Goal: Task Accomplishment & Management: Manage account settings

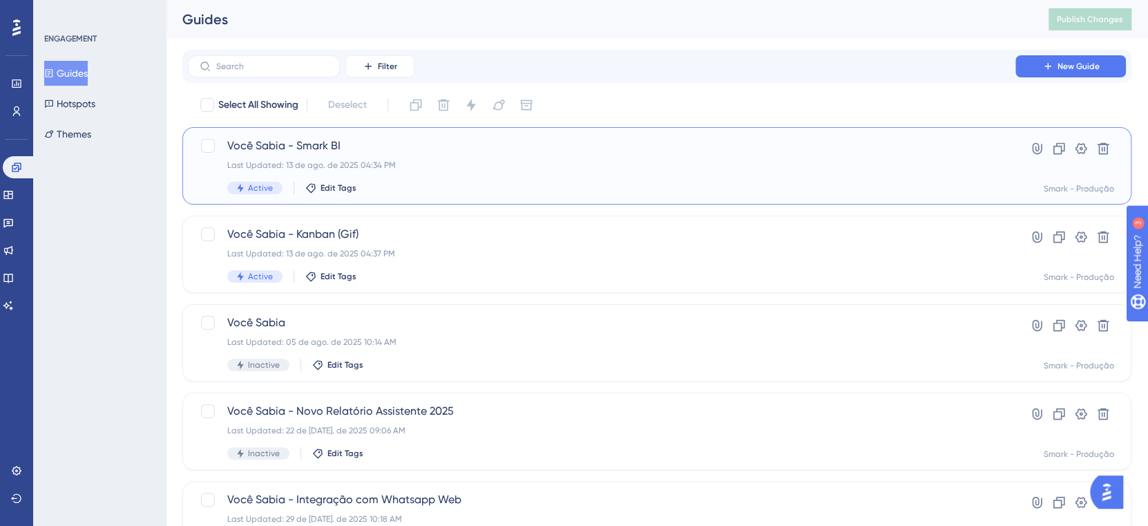
click at [300, 140] on span "Você Sabia - Smark BI" at bounding box center [601, 145] width 749 height 17
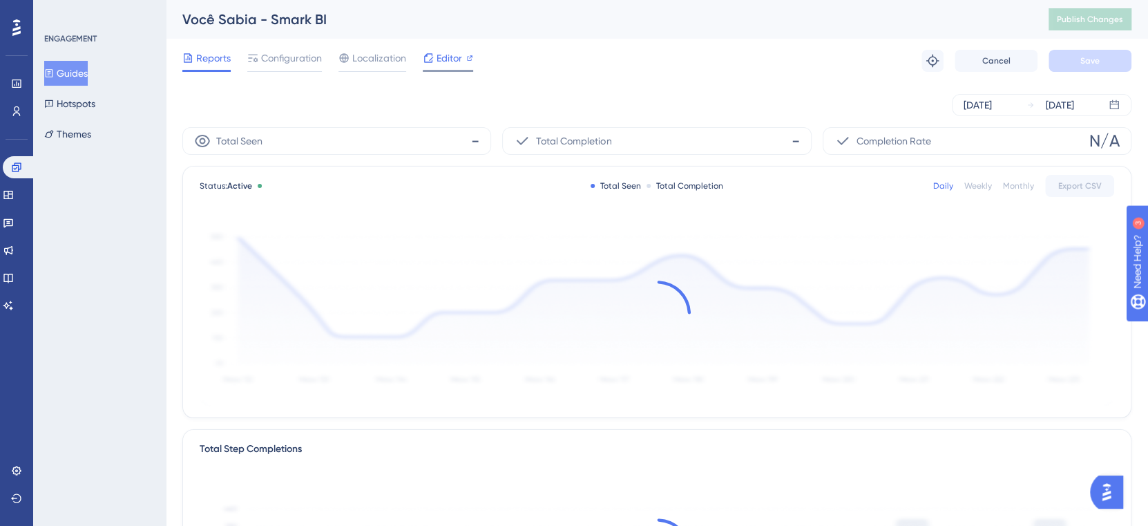
click at [430, 58] on icon at bounding box center [428, 57] width 9 height 9
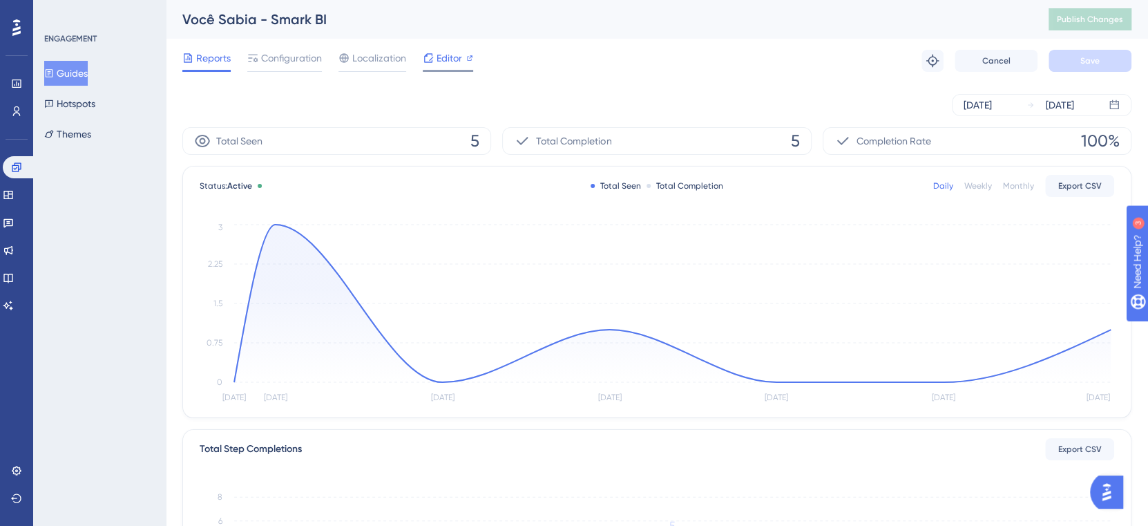
click at [463, 54] on div "Editor" at bounding box center [448, 58] width 50 height 17
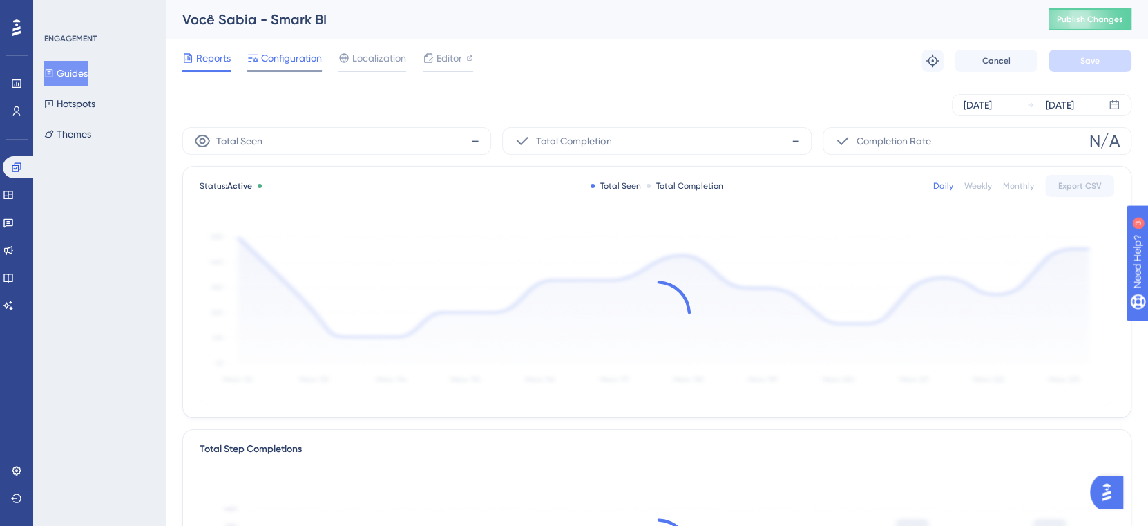
click at [296, 53] on span "Configuration" at bounding box center [291, 58] width 61 height 17
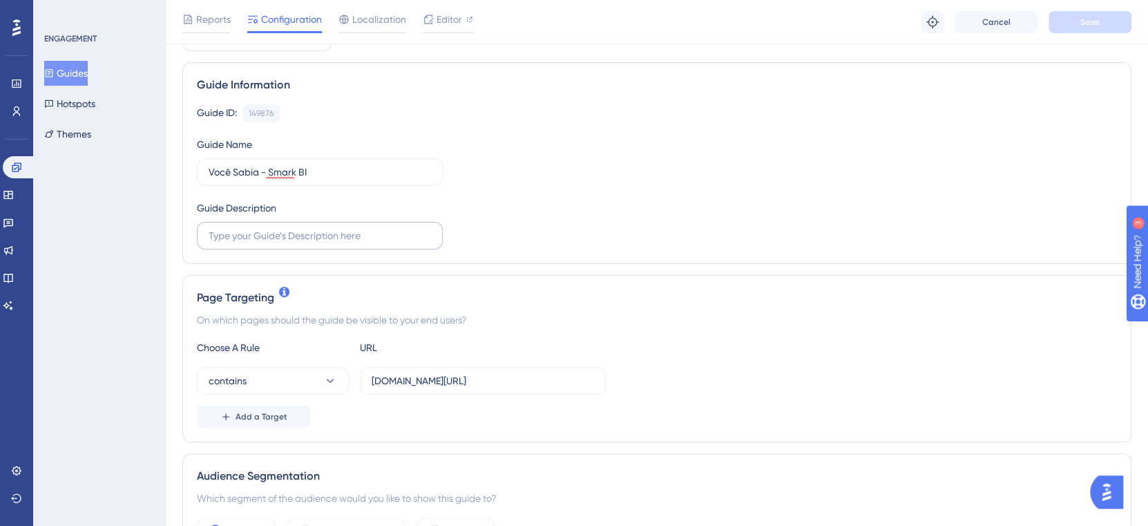
scroll to position [184, 0]
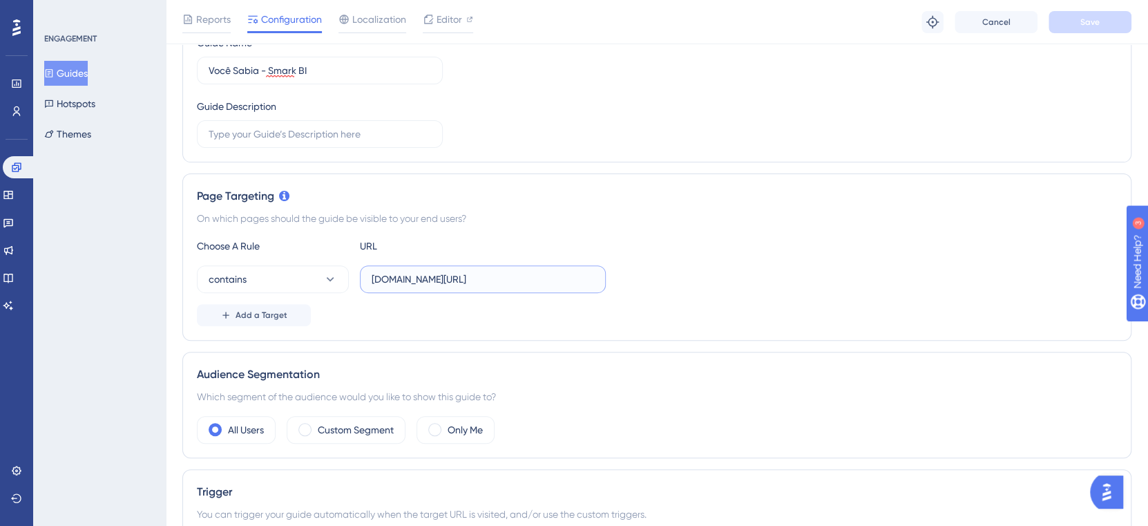
click at [382, 277] on input "global.smark.com.br/Home/Home" at bounding box center [483, 278] width 222 height 15
click at [1085, 22] on span "Save" at bounding box center [1089, 22] width 19 height 11
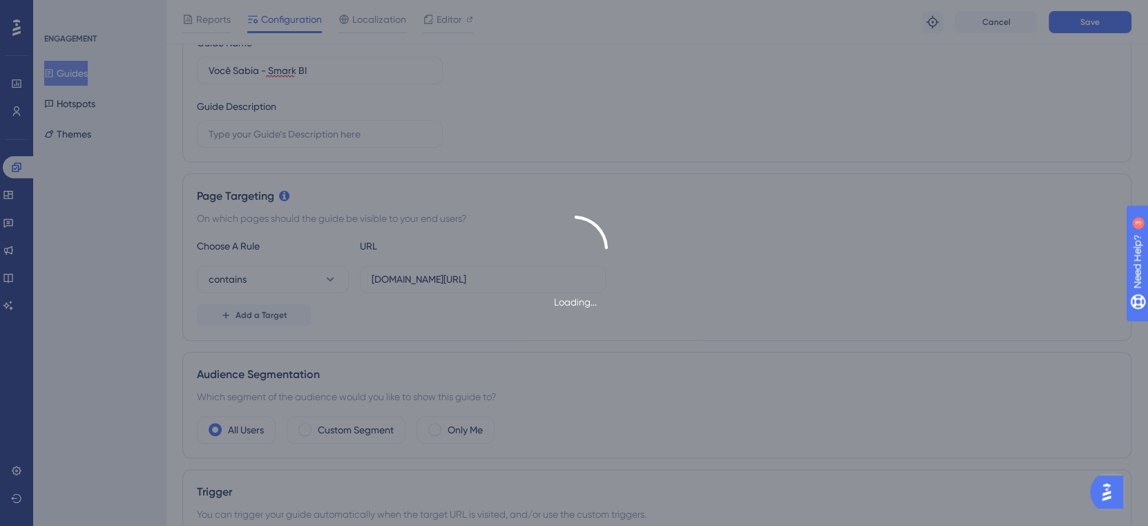
scroll to position [0, 0]
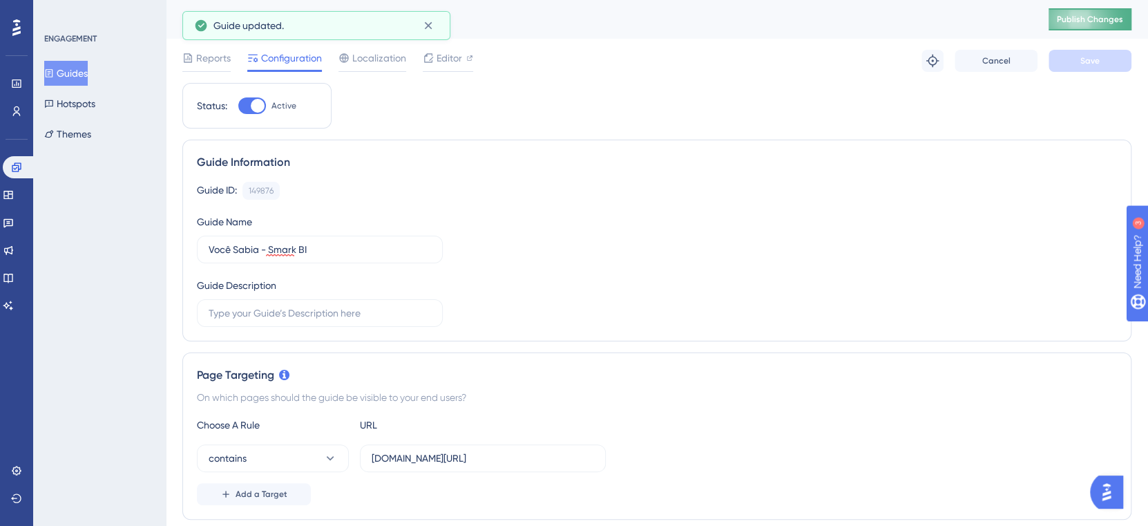
click at [1087, 19] on span "Publish Changes" at bounding box center [1090, 19] width 66 height 11
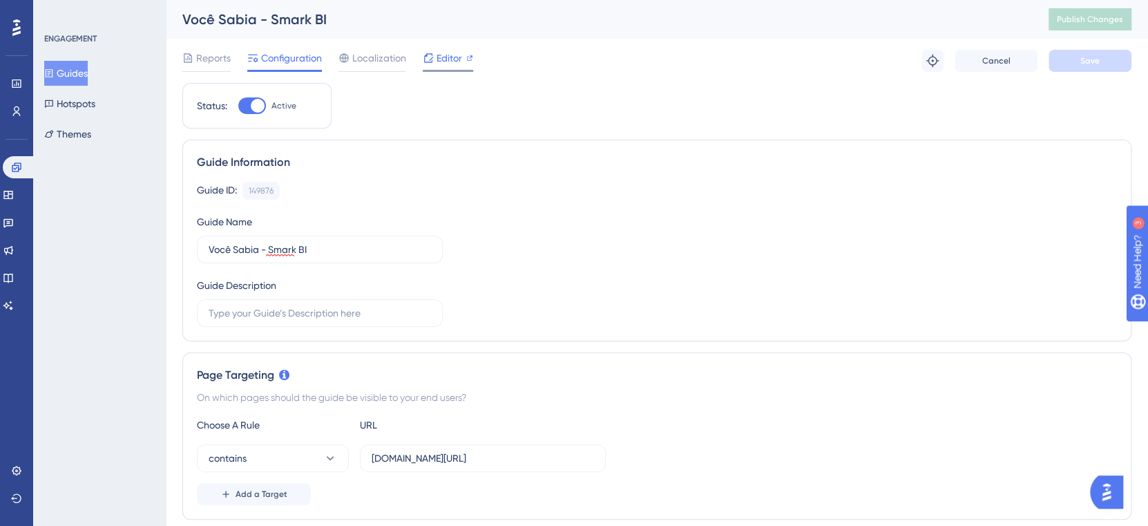
click at [448, 66] on div "Editor" at bounding box center [448, 61] width 50 height 22
click at [442, 57] on span "Editor" at bounding box center [450, 58] width 26 height 17
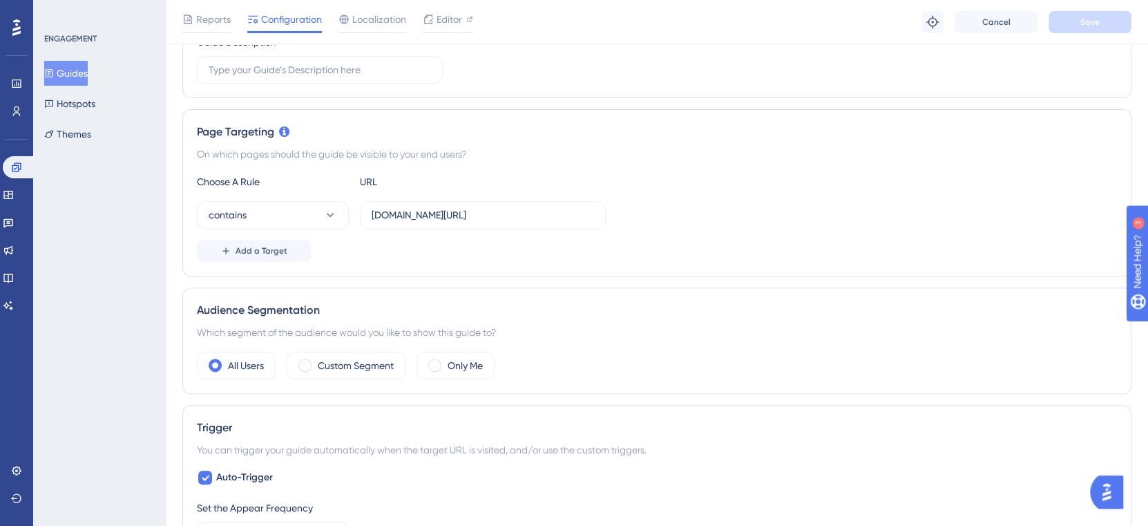
scroll to position [276, 0]
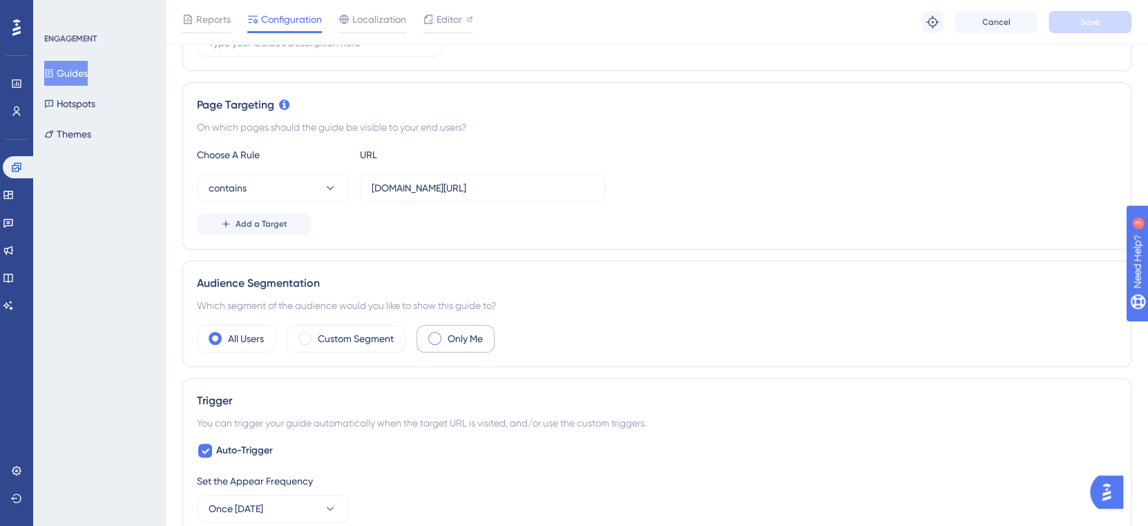
click at [435, 340] on span at bounding box center [434, 338] width 13 height 13
click at [446, 334] on input "radio" at bounding box center [446, 334] width 0 height 0
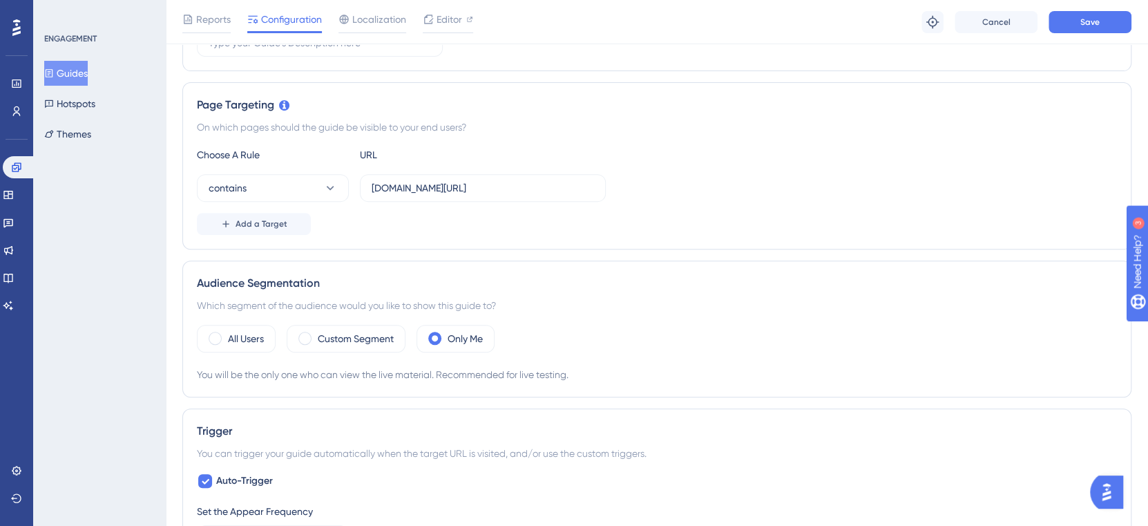
scroll to position [368, 0]
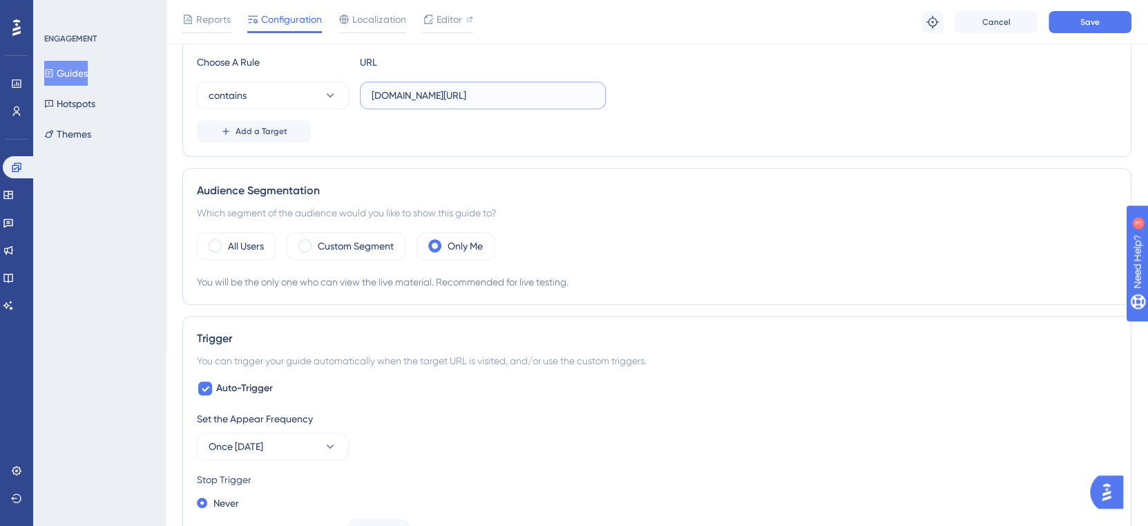
click at [393, 95] on input "teste.smark.com.br/Home/Home" at bounding box center [483, 95] width 222 height 15
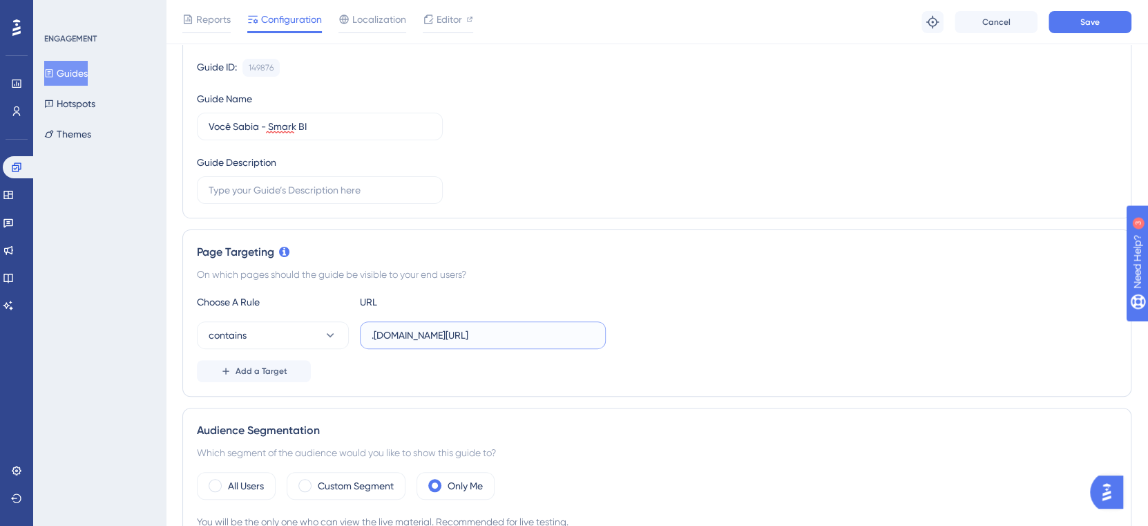
scroll to position [92, 0]
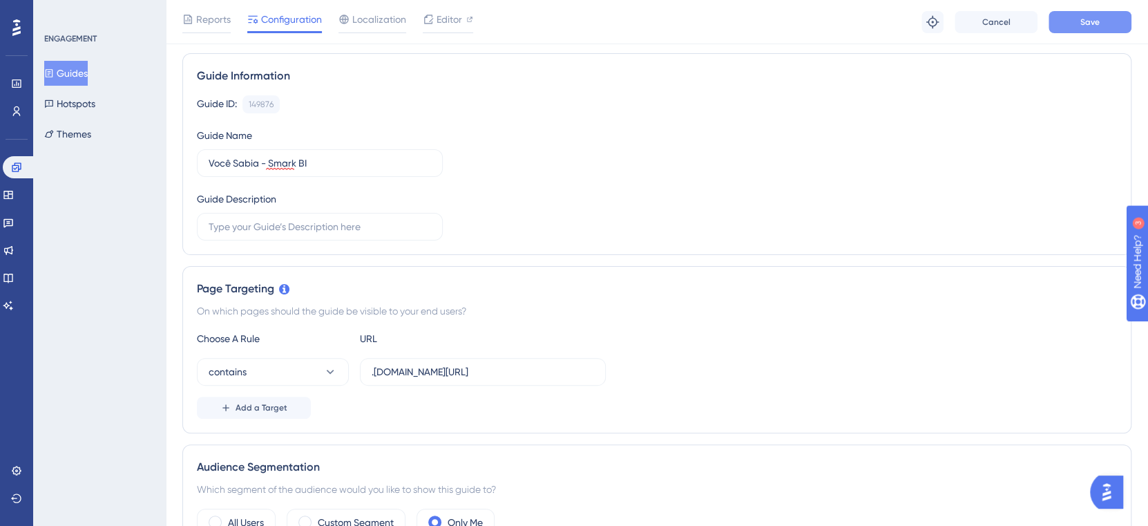
click at [1096, 26] on span "Save" at bounding box center [1089, 22] width 19 height 11
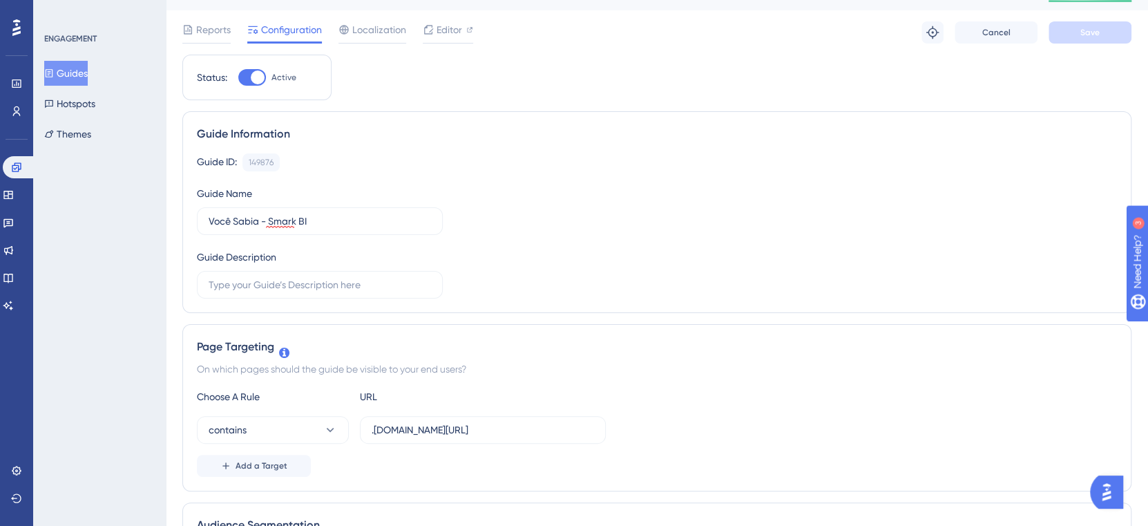
scroll to position [0, 0]
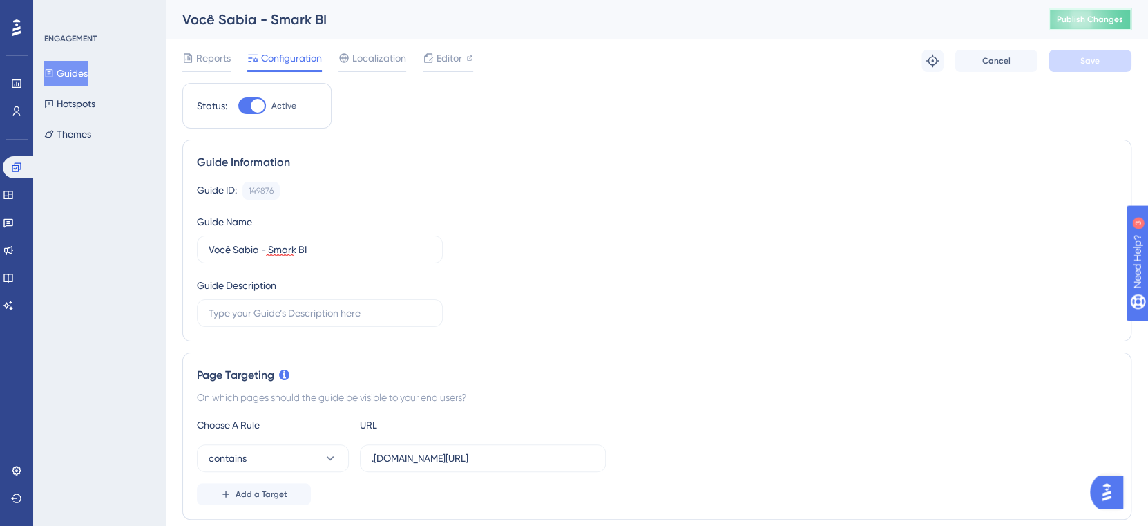
click at [1103, 16] on span "Publish Changes" at bounding box center [1090, 19] width 66 height 11
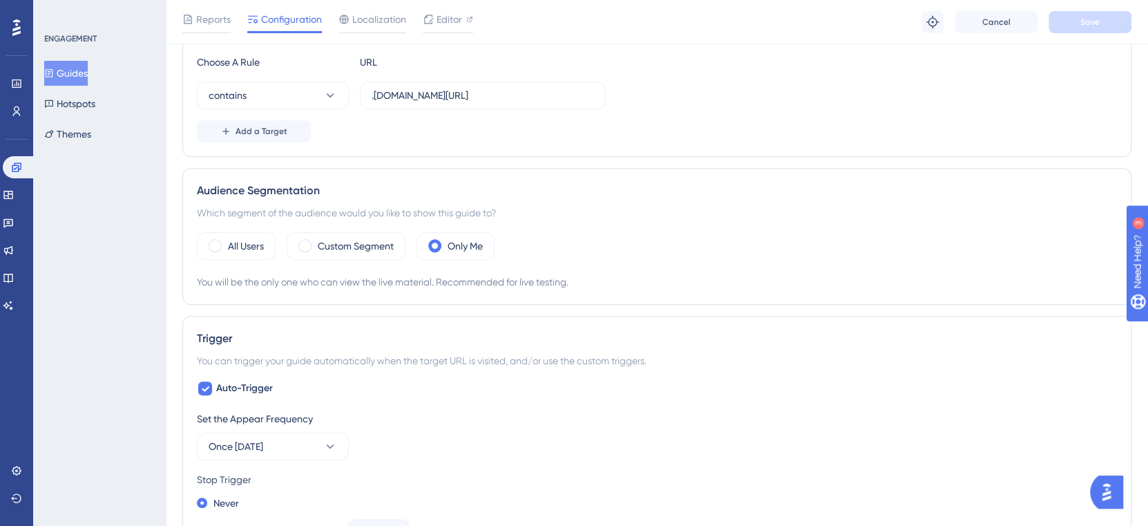
scroll to position [276, 0]
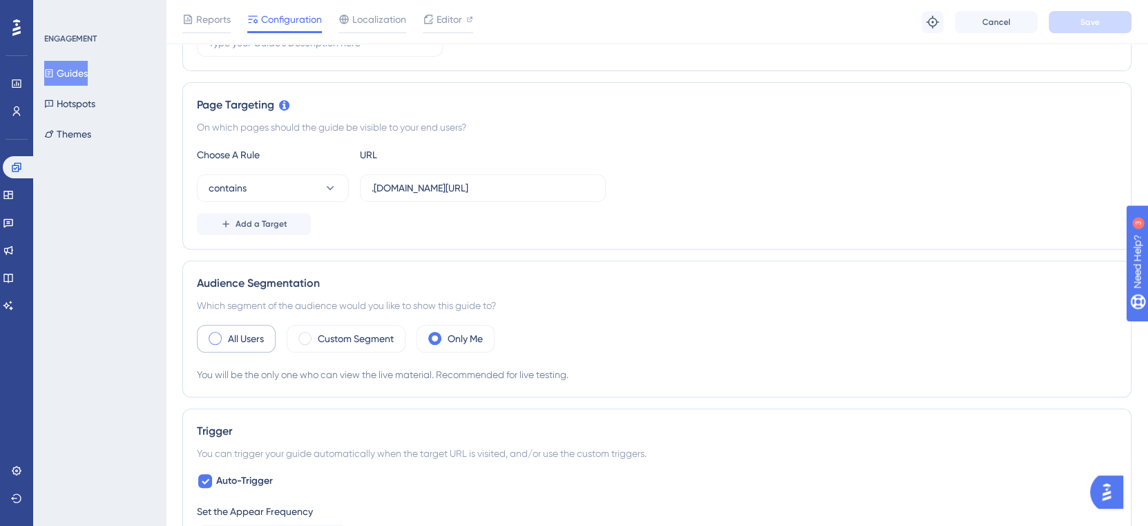
click at [218, 336] on span at bounding box center [215, 338] width 13 height 13
click at [226, 334] on input "radio" at bounding box center [226, 334] width 0 height 0
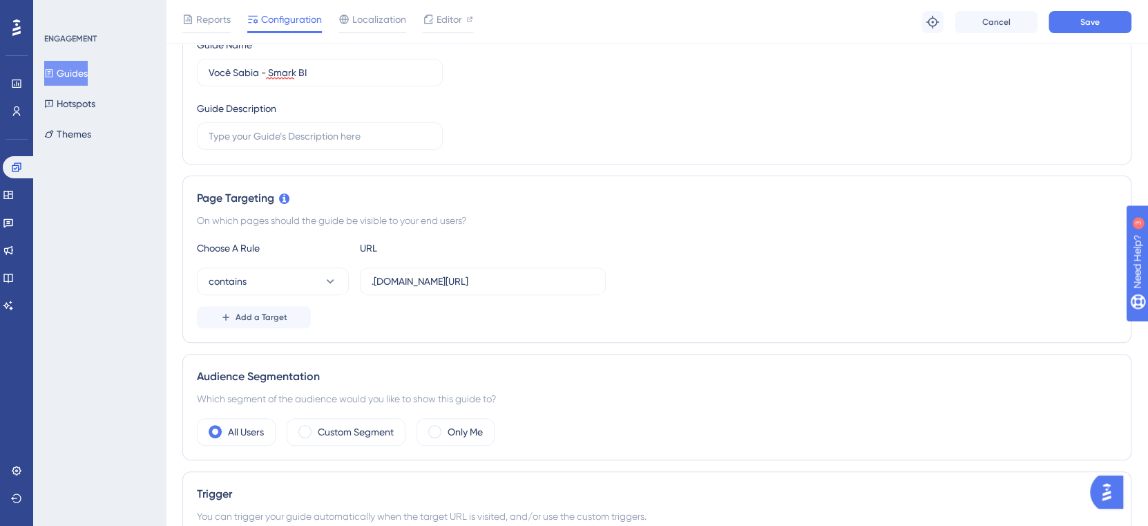
scroll to position [0, 0]
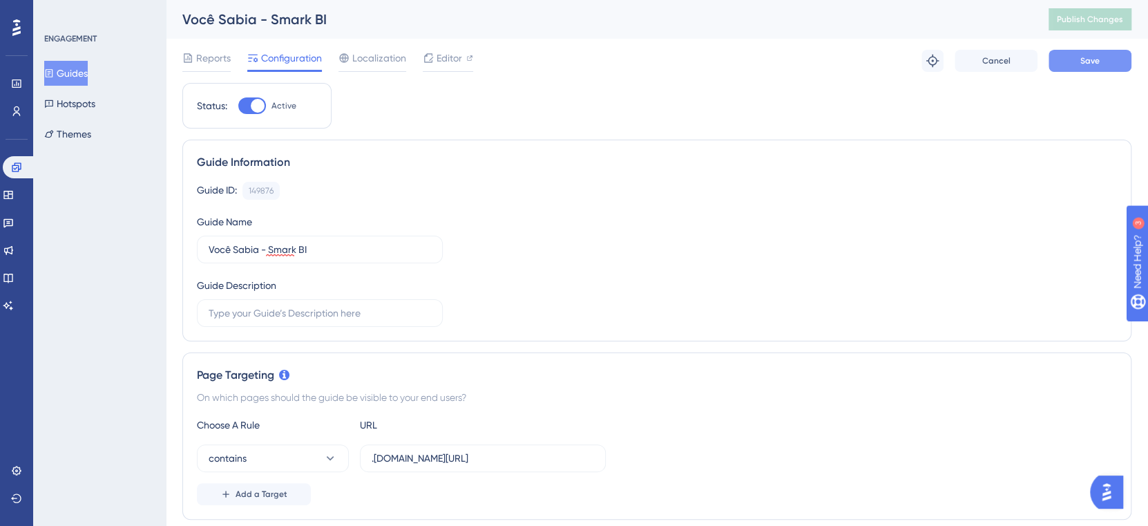
click at [1074, 63] on button "Save" at bounding box center [1090, 61] width 83 height 22
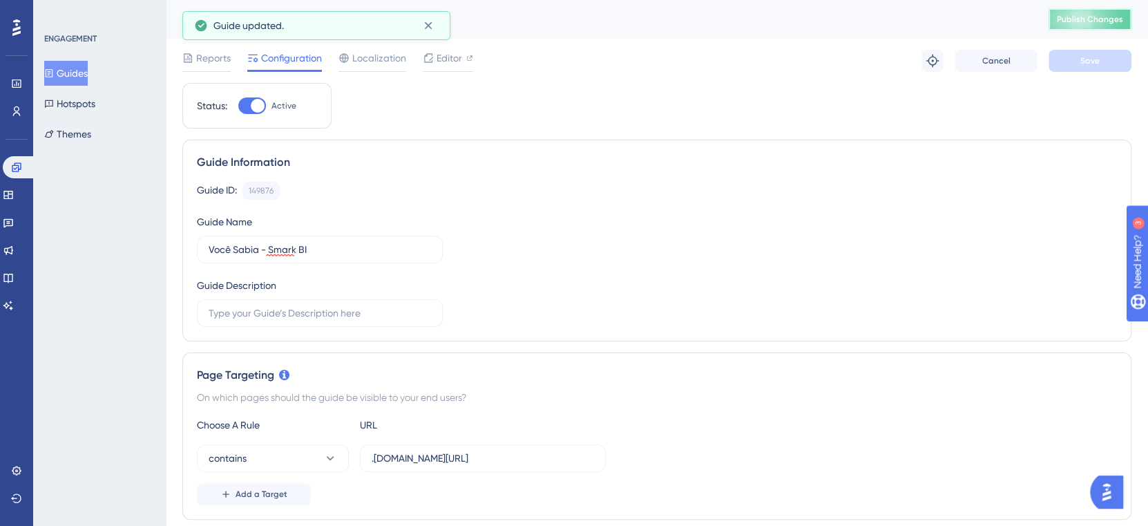
click at [1085, 20] on span "Publish Changes" at bounding box center [1090, 19] width 66 height 11
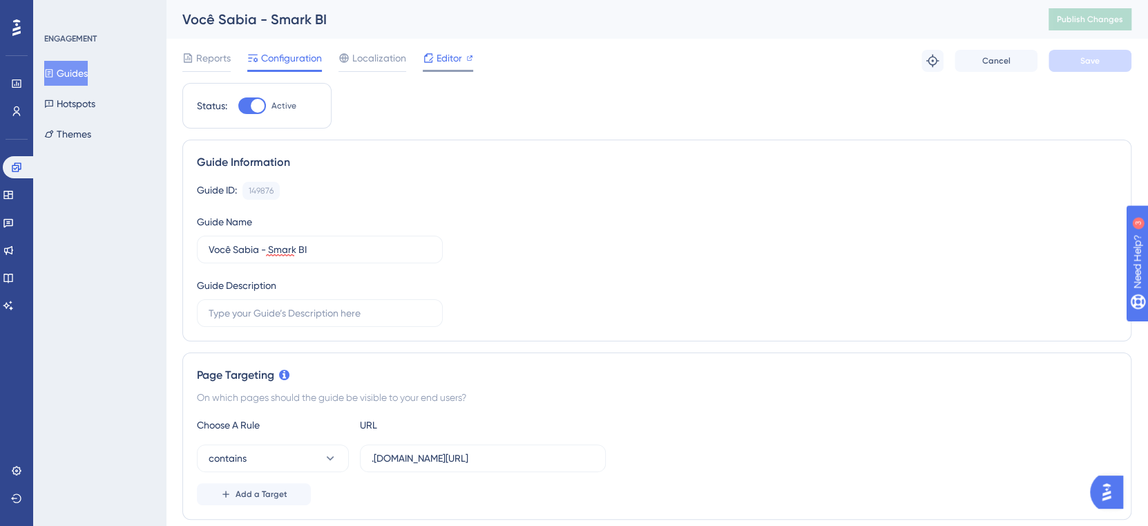
click at [447, 50] on span "Editor" at bounding box center [450, 58] width 26 height 17
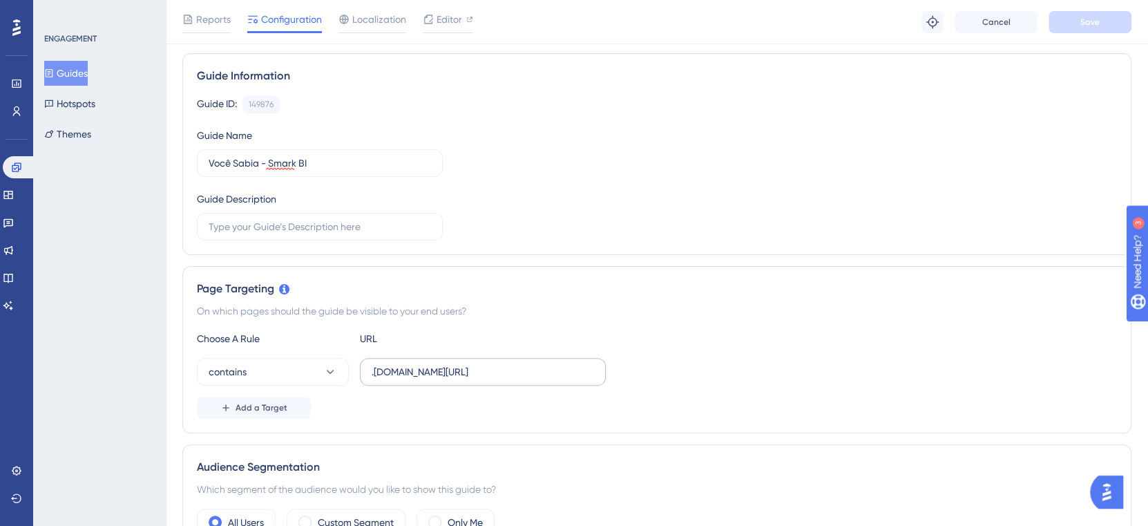
click at [369, 369] on label ".smark.com.br/Home/Home" at bounding box center [483, 372] width 246 height 28
click at [372, 369] on input ".smark.com.br/Home/Home" at bounding box center [480, 371] width 217 height 15
type input "global.smark.com.br/Home/Home"
click at [601, 305] on div "On which pages should the guide be visible to your end users?" at bounding box center [657, 311] width 920 height 17
click at [1103, 20] on button "Save" at bounding box center [1090, 22] width 83 height 22
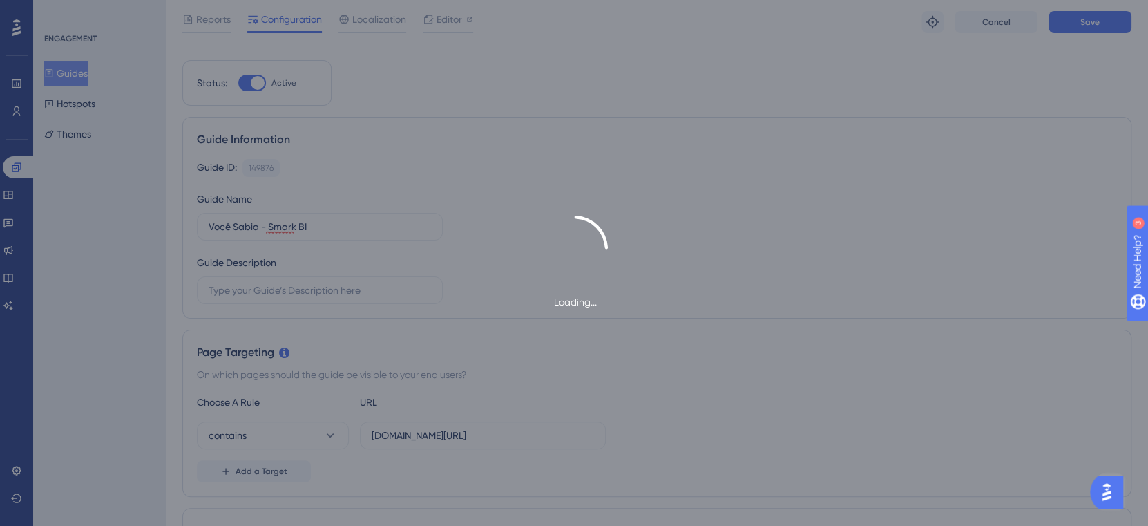
scroll to position [0, 0]
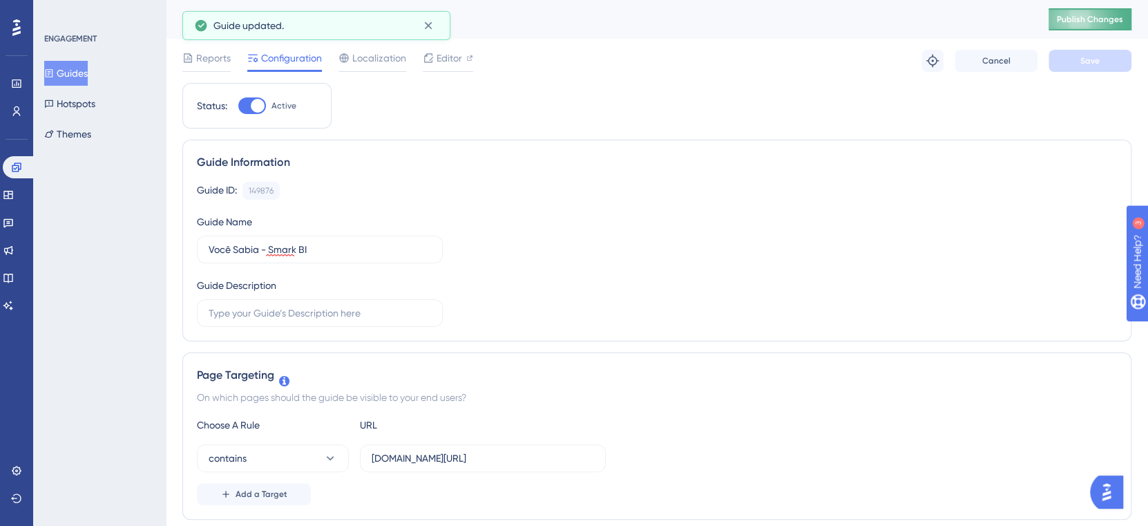
click at [1081, 15] on span "Publish Changes" at bounding box center [1090, 19] width 66 height 11
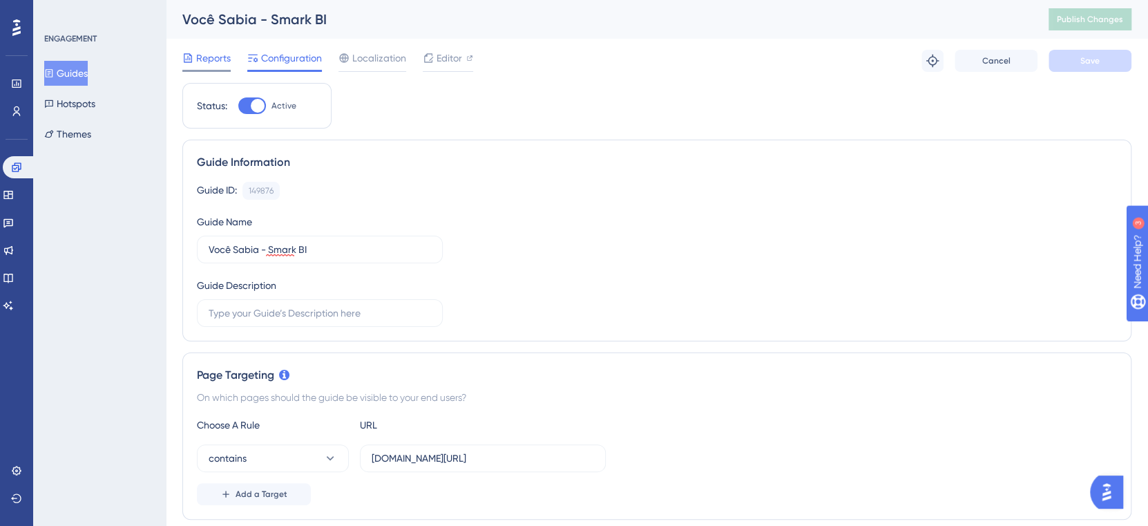
click at [220, 56] on span "Reports" at bounding box center [213, 58] width 35 height 17
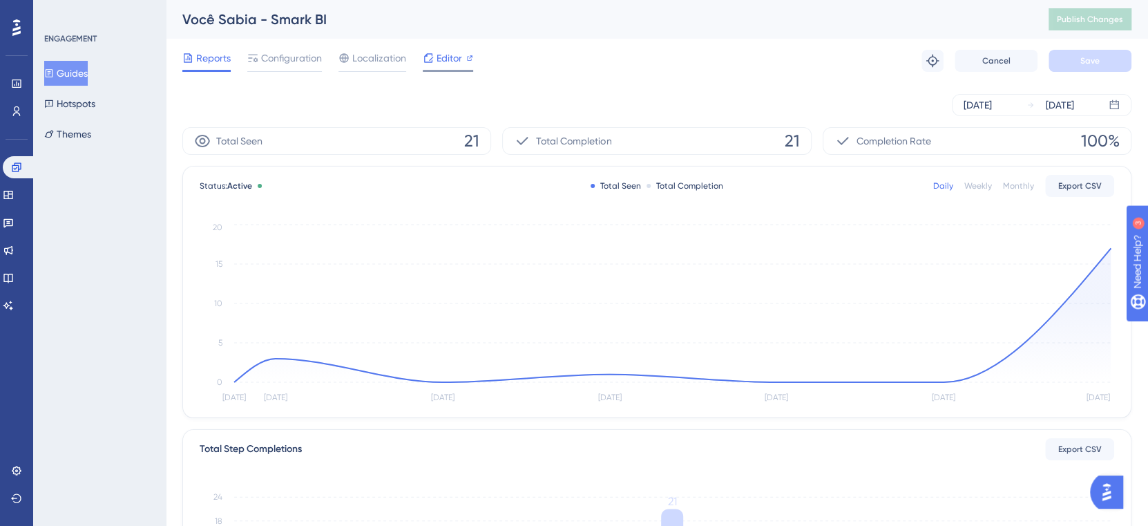
click at [450, 50] on span "Editor" at bounding box center [450, 58] width 26 height 17
click at [296, 57] on span "Configuration" at bounding box center [291, 58] width 61 height 17
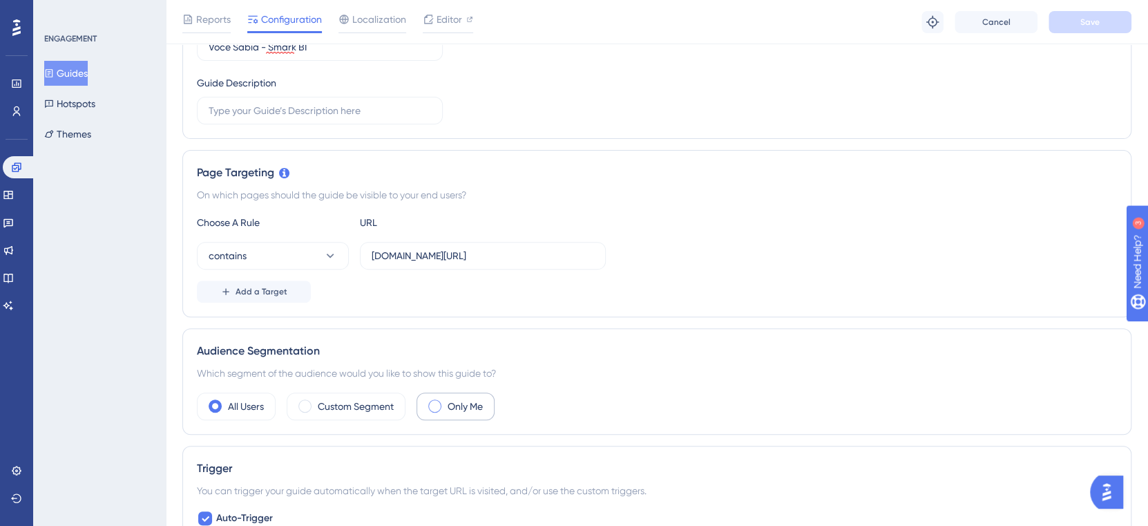
scroll to position [184, 0]
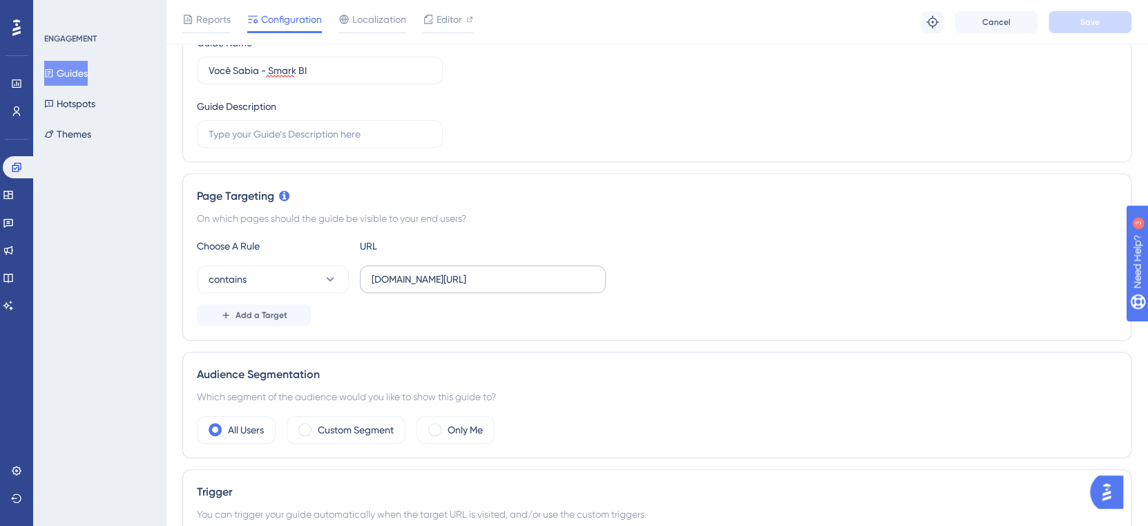
drag, startPoint x: 369, startPoint y: 275, endPoint x: 535, endPoint y: 274, distance: 165.8
click at [535, 274] on label "global.smark.com.br/Home/Home" at bounding box center [483, 279] width 246 height 28
click at [535, 274] on input "global.smark.com.br/Home/Home" at bounding box center [483, 278] width 222 height 15
drag, startPoint x: 468, startPoint y: 279, endPoint x: 359, endPoint y: 275, distance: 108.5
click at [360, 275] on label "global.smark.com.br/Home/Home" at bounding box center [483, 279] width 246 height 28
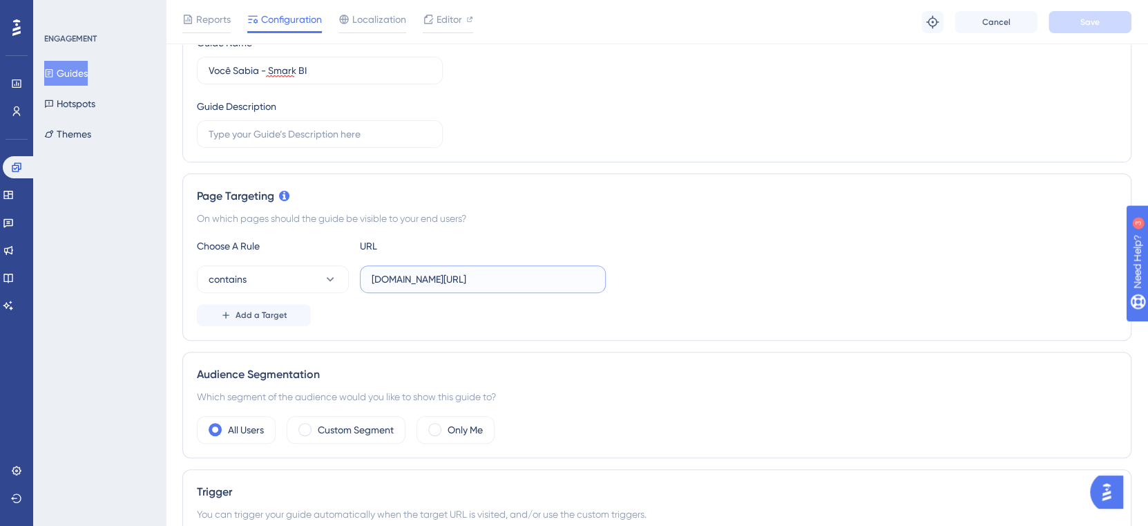
paste input "https://teste.smark.com.br/Home/Home?chamadoPeloLogin=Tru"
click at [691, 263] on div "Choose A Rule URL contains teste.smark.com.br/Home/Home?chamadoPeloLogin=True A…" at bounding box center [657, 282] width 920 height 88
click at [1107, 24] on button "Save" at bounding box center [1090, 22] width 83 height 22
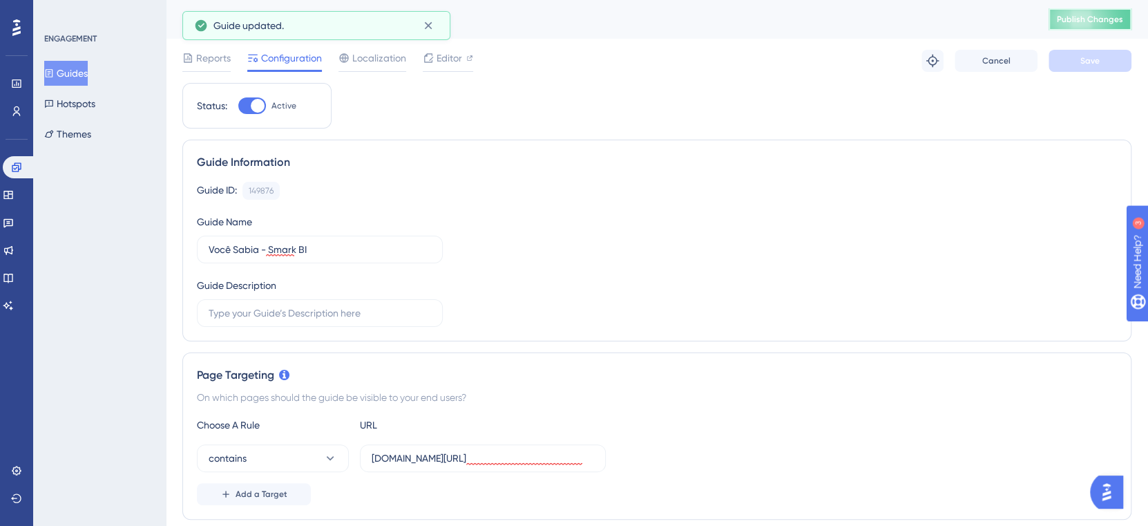
click at [1100, 18] on span "Publish Changes" at bounding box center [1090, 19] width 66 height 11
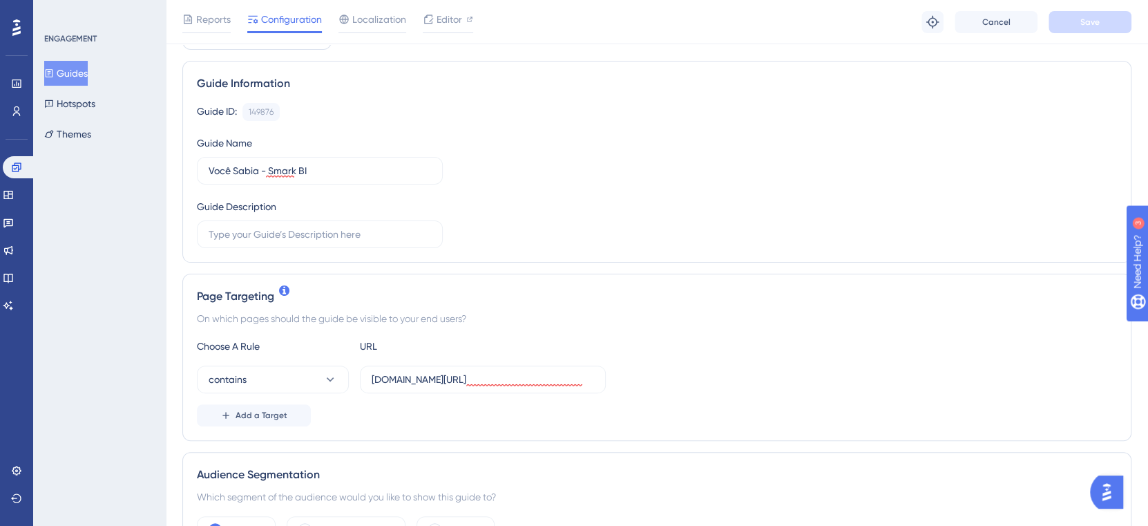
scroll to position [184, 0]
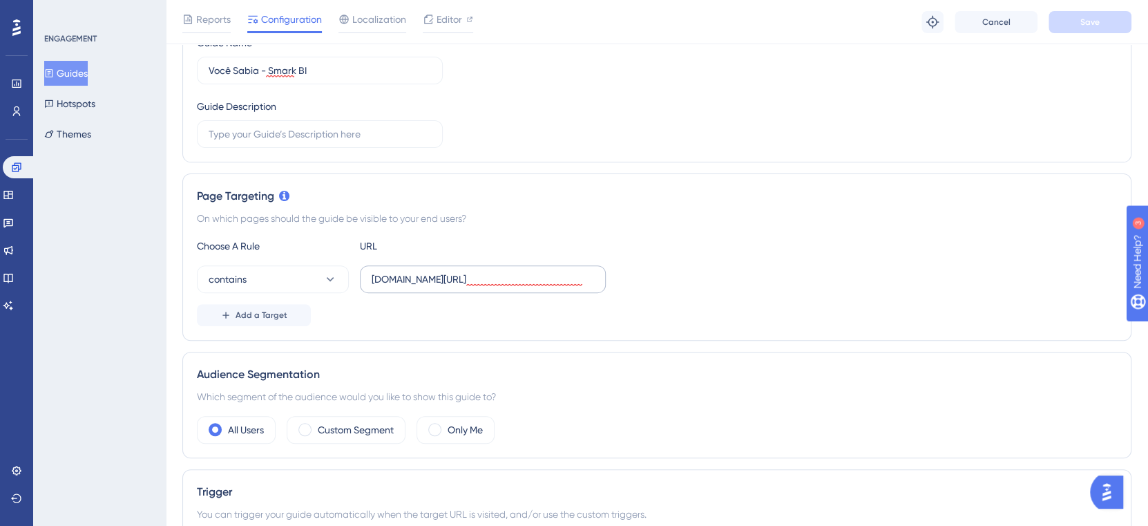
click at [593, 276] on label "teste.smark.com.br/Home/Home?chamadoPeloLogin=True" at bounding box center [483, 279] width 246 height 28
click at [589, 276] on input "teste.smark.com.br/Home/Home?chamadoPeloLogin=True" at bounding box center [480, 278] width 217 height 15
click at [493, 277] on input "teste.smark.com.br/Home/Home?chamadoPeloLogin=True" at bounding box center [480, 278] width 217 height 15
click at [649, 218] on div "On which pages should the guide be visible to your end users?" at bounding box center [657, 218] width 920 height 17
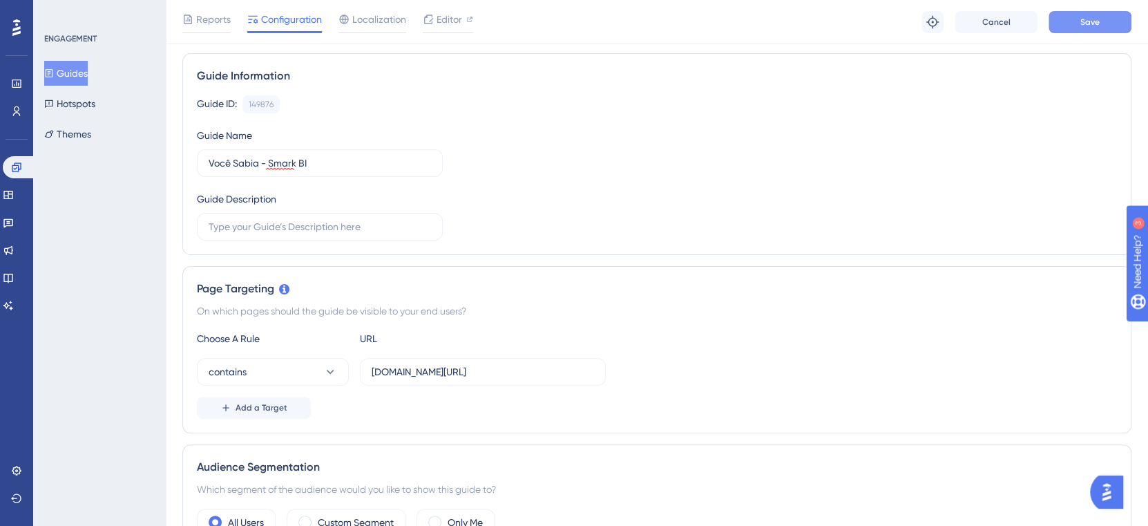
click at [1094, 20] on span "Save" at bounding box center [1089, 22] width 19 height 11
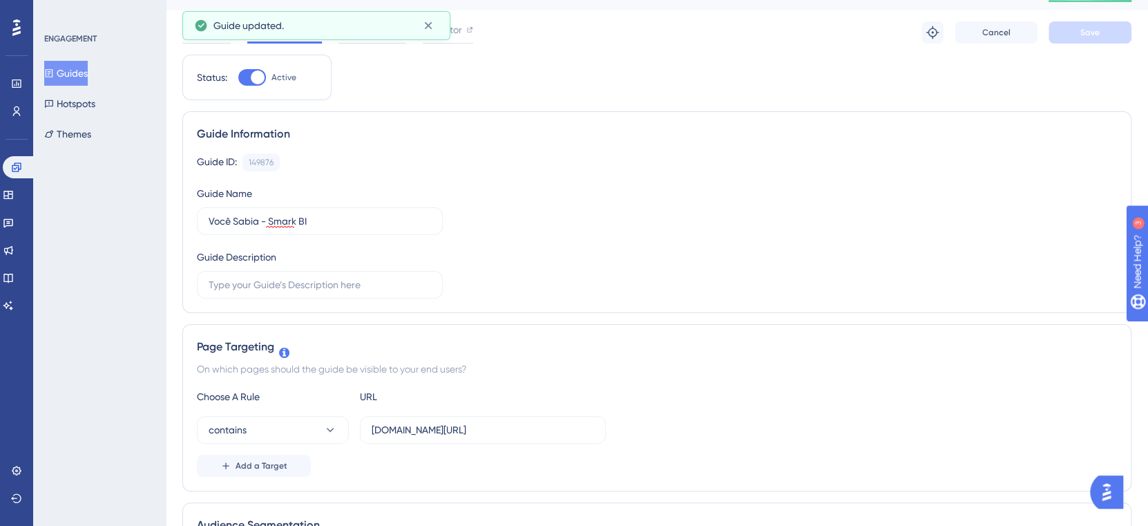
scroll to position [0, 0]
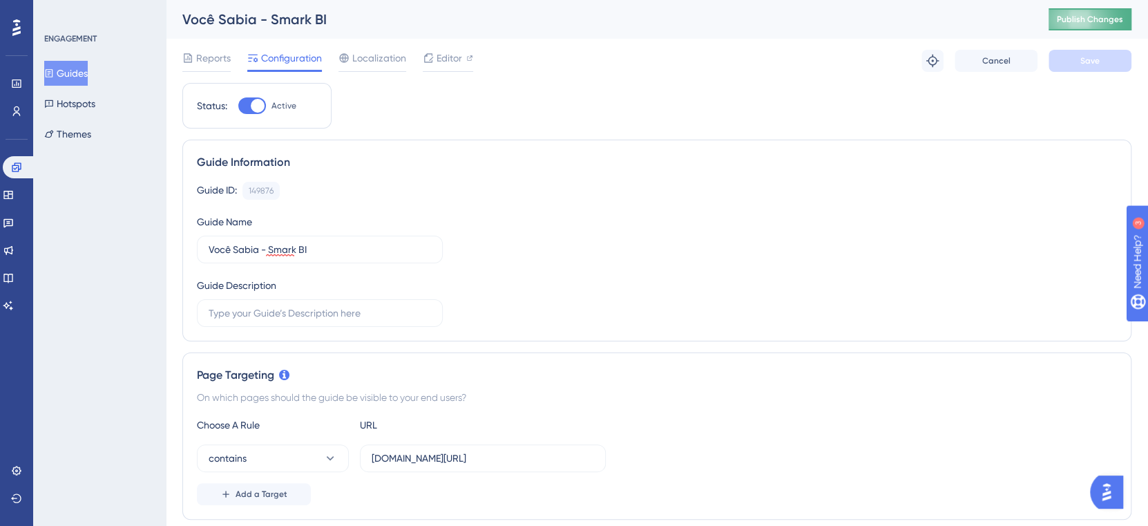
click at [1087, 16] on span "Publish Changes" at bounding box center [1090, 19] width 66 height 11
click at [448, 59] on span "Editor" at bounding box center [450, 58] width 26 height 17
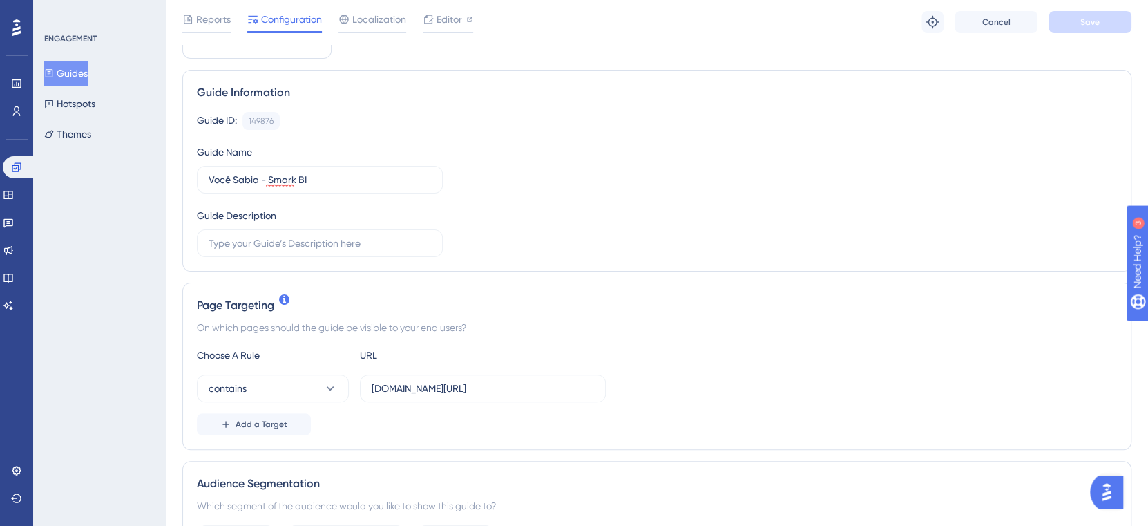
scroll to position [92, 0]
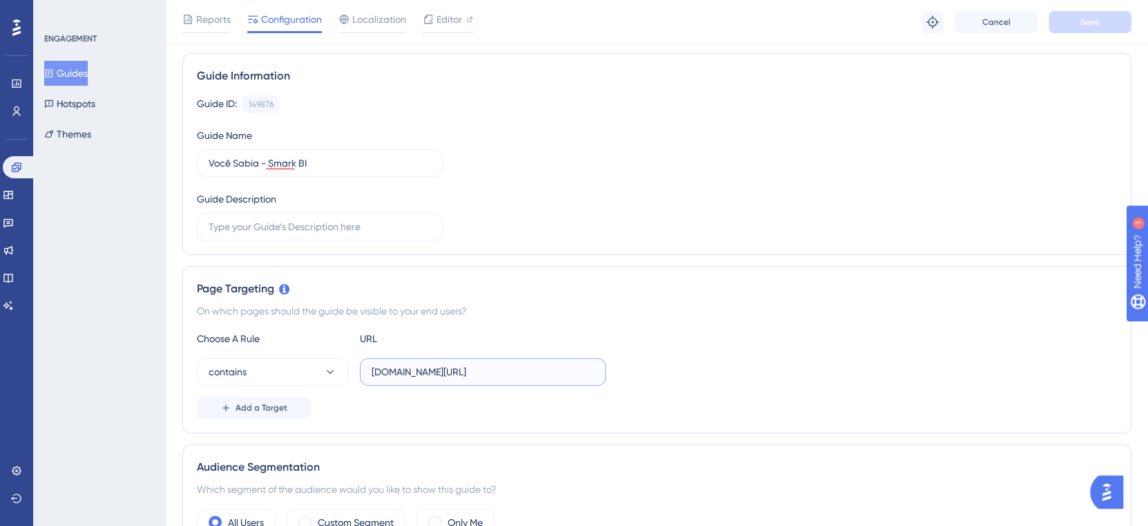
drag, startPoint x: 502, startPoint y: 369, endPoint x: 352, endPoint y: 370, distance: 149.2
click at [352, 370] on div "contains teste.smark.com.br/Home/" at bounding box center [401, 372] width 409 height 28
paste input ".smark.com.br/Home/Home"
type input ".smark.com.br/Home/Home"
click at [336, 367] on icon at bounding box center [330, 372] width 14 height 14
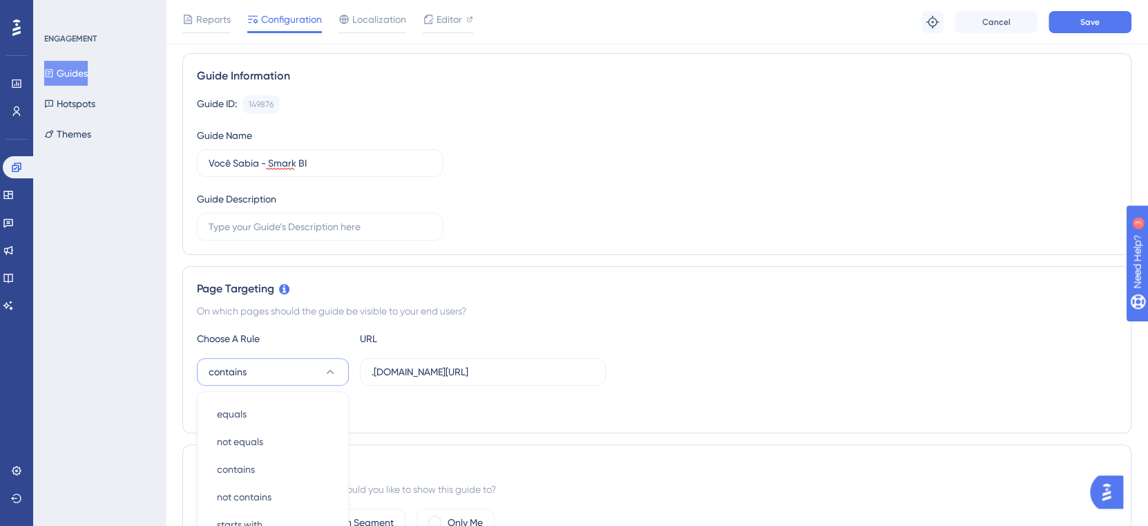
scroll to position [325, 0]
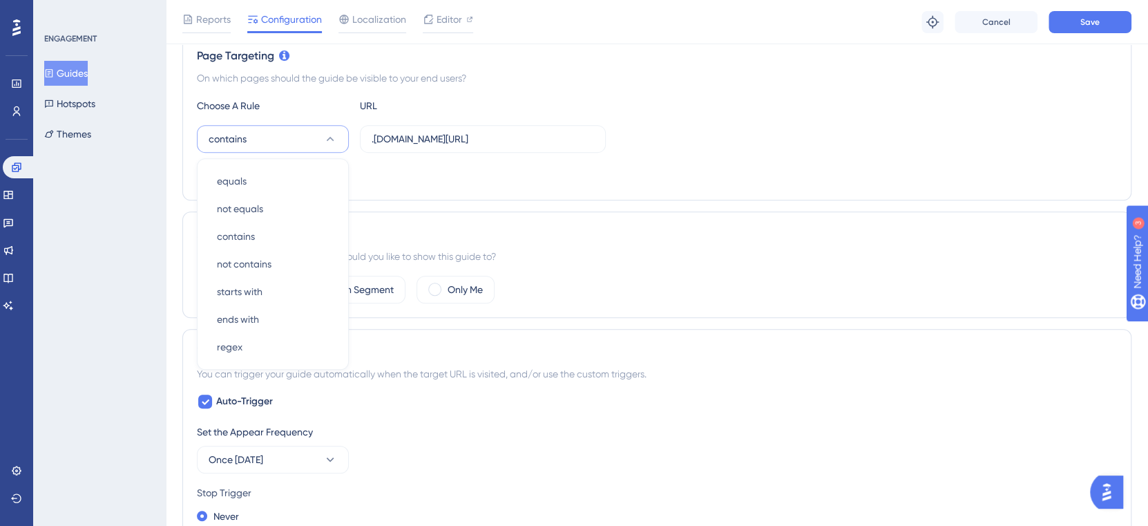
click at [467, 190] on div "Page Targeting On which pages should the guide be visible to your end users? Ch…" at bounding box center [656, 116] width 949 height 167
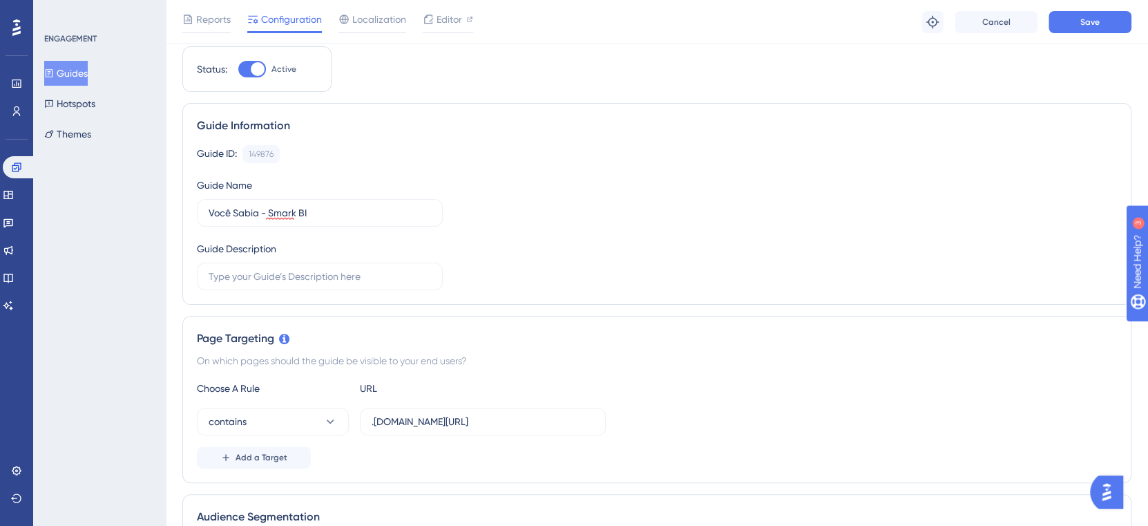
scroll to position [0, 0]
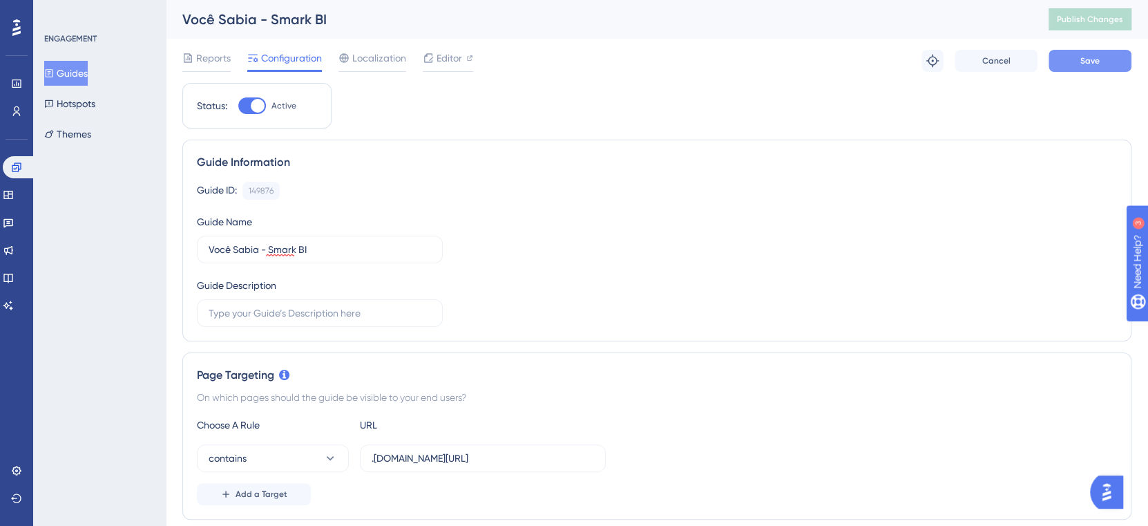
click at [1089, 61] on span "Save" at bounding box center [1089, 60] width 19 height 11
click at [1101, 17] on span "Publish Changes" at bounding box center [1090, 19] width 66 height 11
click at [464, 58] on div "Editor" at bounding box center [448, 58] width 50 height 17
click at [260, 106] on div at bounding box center [258, 106] width 14 height 14
click at [238, 106] on input "Active" at bounding box center [238, 106] width 1 height 1
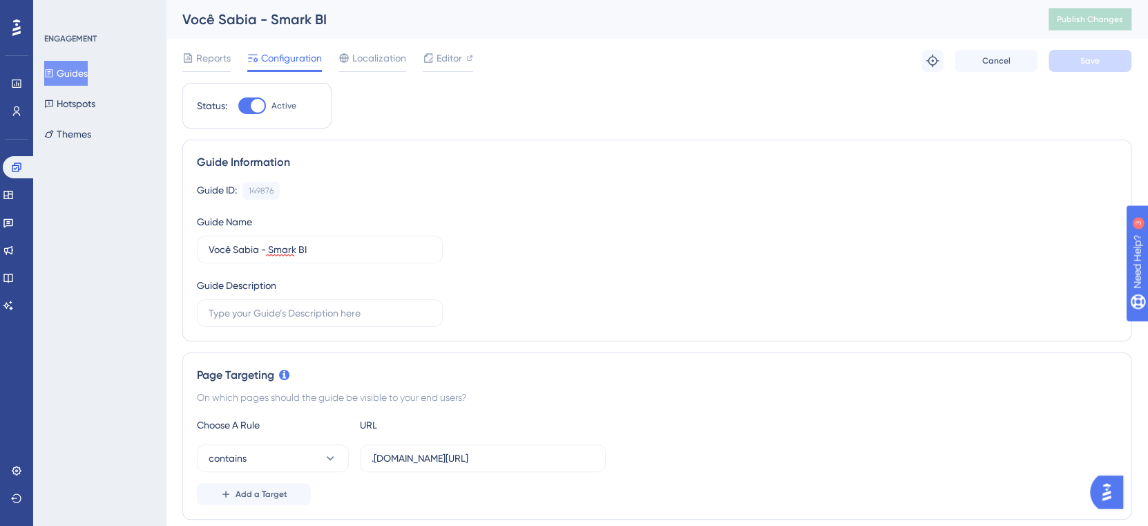
checkbox input "false"
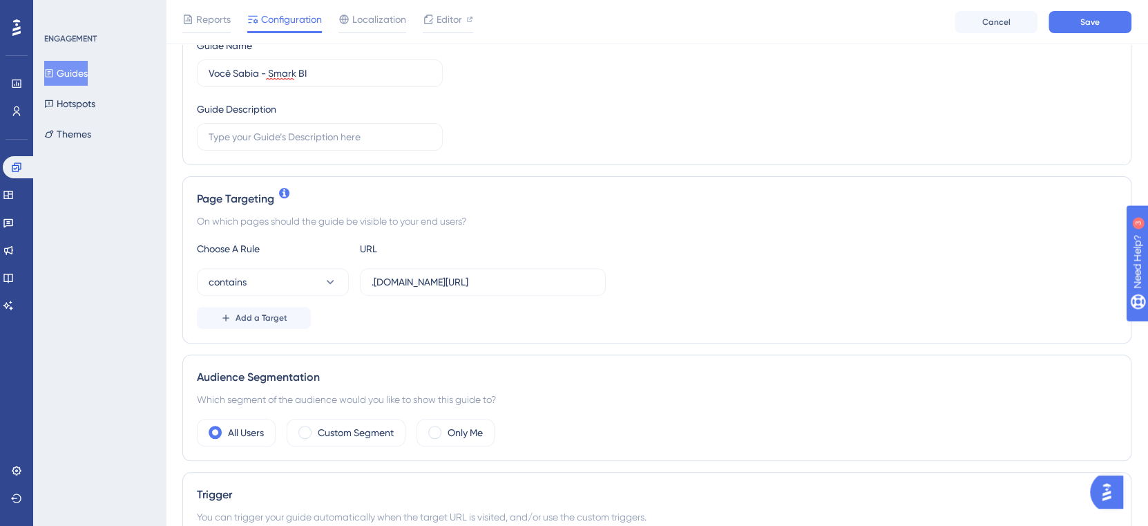
scroll to position [184, 0]
click at [1077, 20] on button "Save" at bounding box center [1090, 22] width 83 height 22
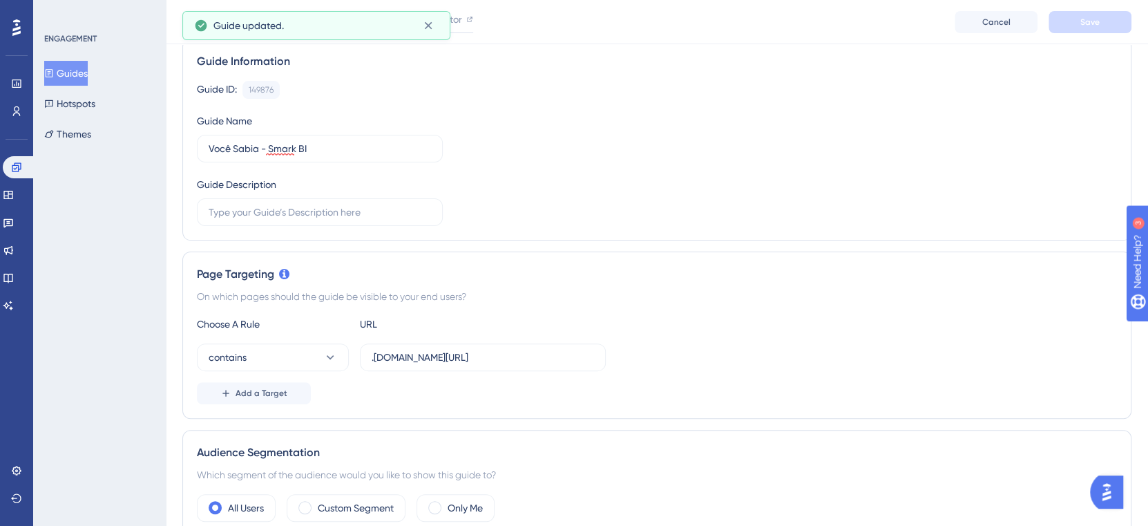
scroll to position [0, 0]
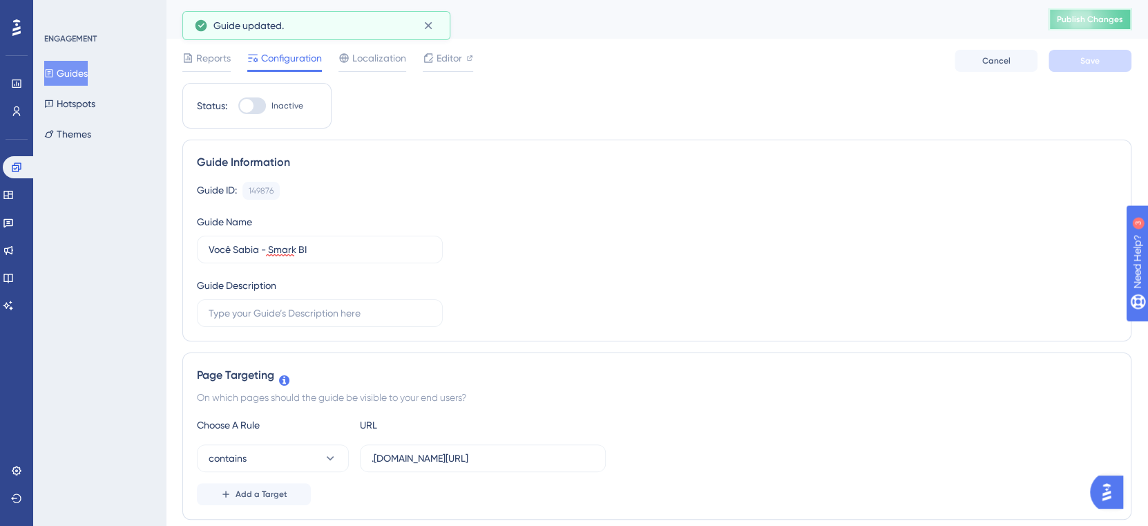
click at [1115, 23] on button "Publish Changes" at bounding box center [1090, 19] width 83 height 22
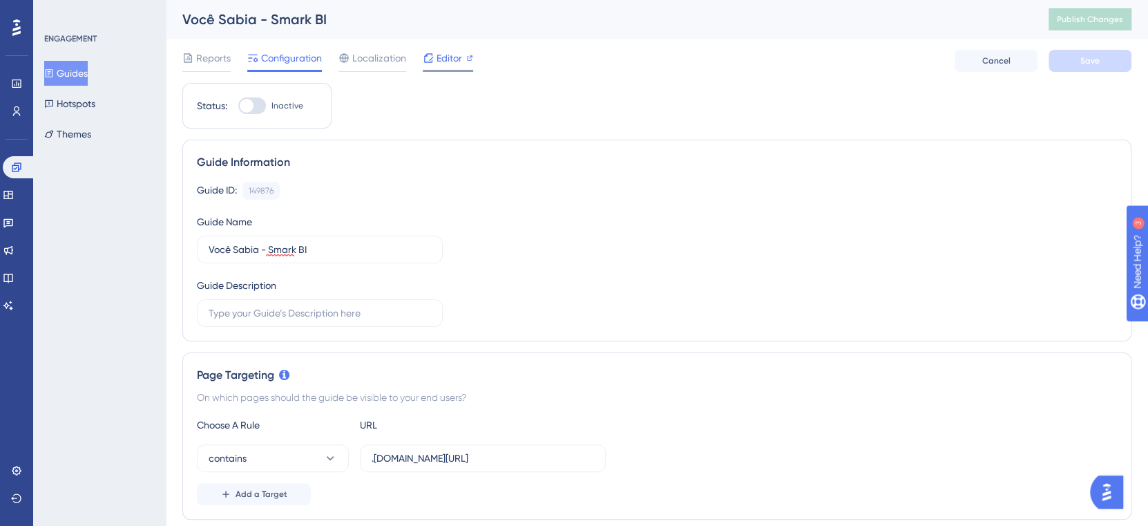
click at [439, 61] on span "Editor" at bounding box center [450, 58] width 26 height 17
click at [256, 104] on div at bounding box center [258, 106] width 14 height 14
click at [238, 106] on input "Active" at bounding box center [238, 106] width 1 height 1
checkbox input "false"
click at [365, 457] on label ".smark.com.br/Home/Home" at bounding box center [483, 458] width 246 height 28
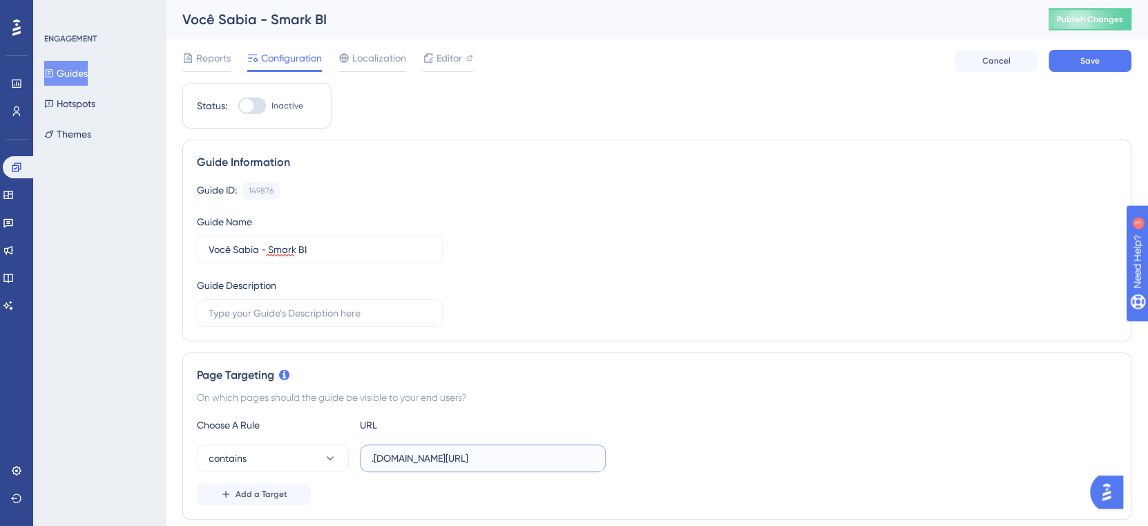
click at [372, 457] on input ".smark.com.br/Home/Home" at bounding box center [483, 457] width 222 height 15
click at [372, 456] on input ".smark.com.br/Home/Home" at bounding box center [483, 457] width 222 height 15
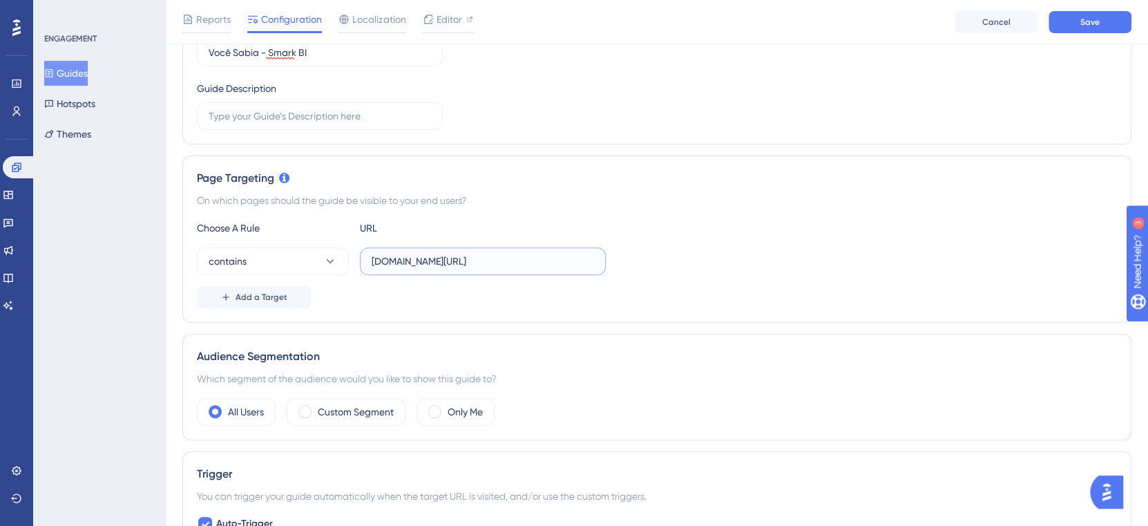
scroll to position [276, 0]
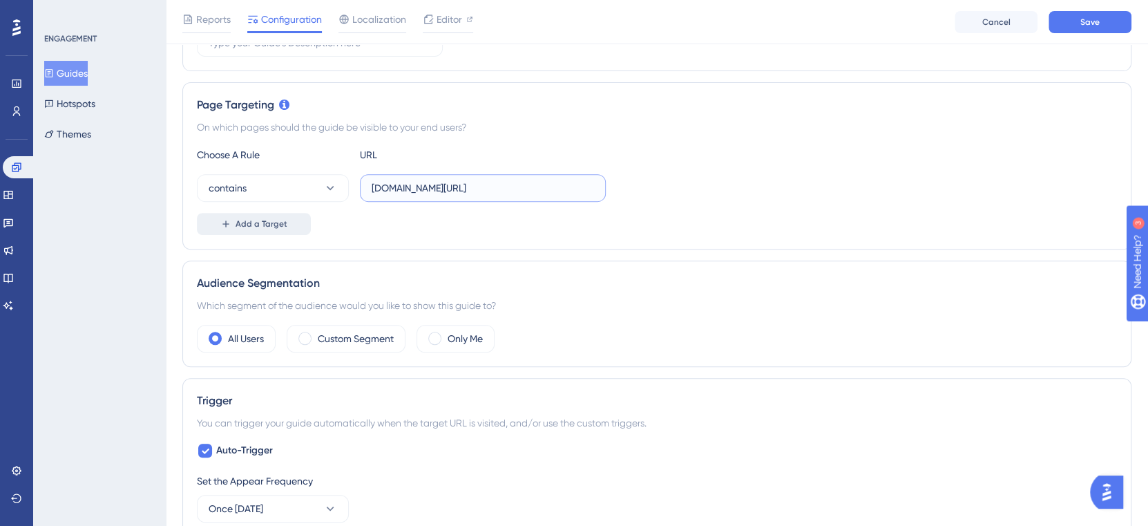
type input "global.smark.com.br/Home/Home"
click at [263, 228] on span "Add a Target" at bounding box center [262, 223] width 52 height 11
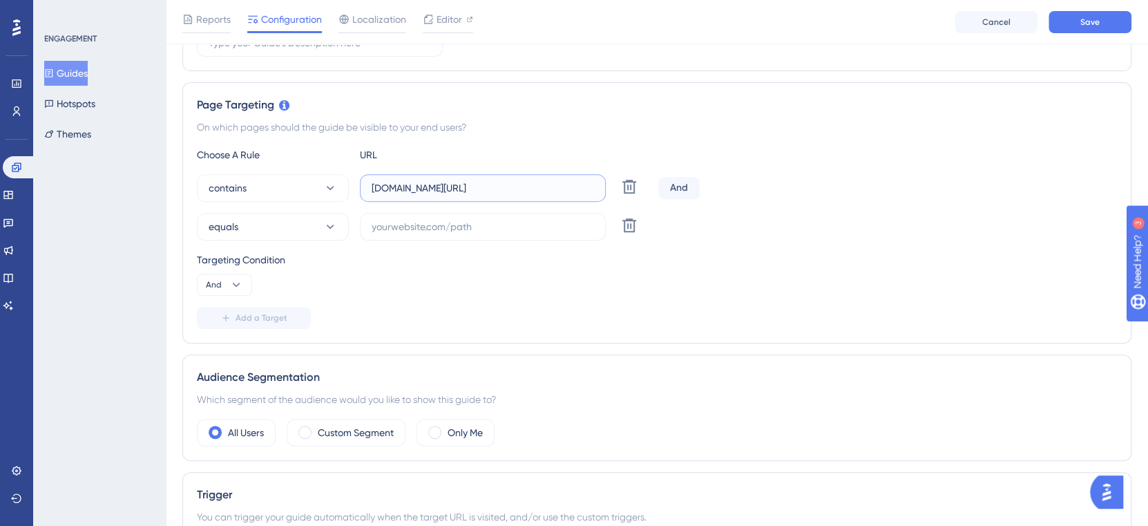
drag, startPoint x: 528, startPoint y: 188, endPoint x: 356, endPoint y: 178, distance: 173.0
click at [356, 178] on div "contains global.smark.com.br/Home/Home Delete" at bounding box center [425, 188] width 456 height 28
click at [427, 222] on input "text" at bounding box center [483, 226] width 222 height 15
paste input "global.smark.com.br/Home/Home"
click at [387, 224] on input "global.smark.com.br/Home/Home" at bounding box center [483, 226] width 222 height 15
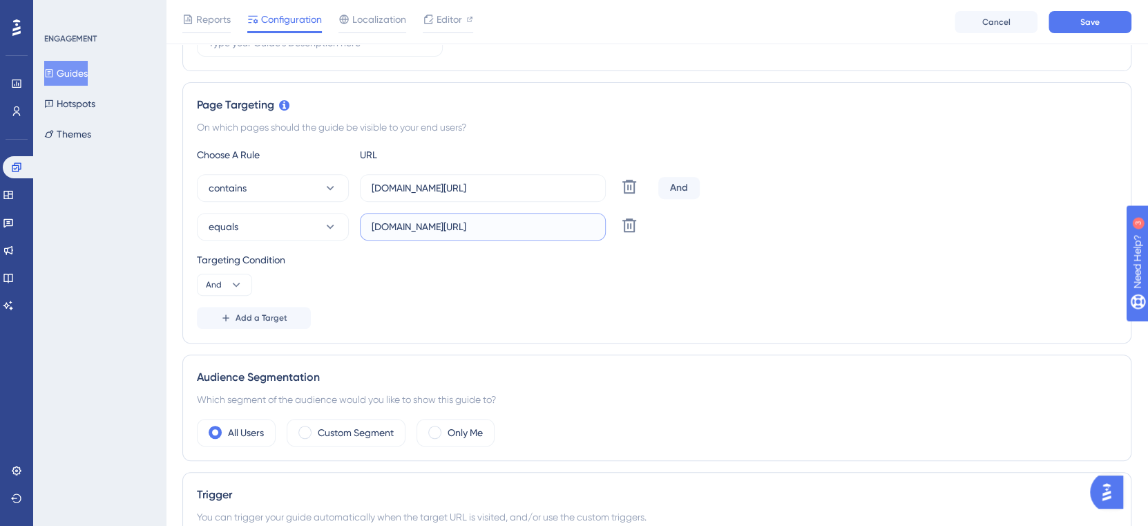
click at [387, 224] on input "global.smark.com.br/Home/Home" at bounding box center [483, 226] width 222 height 15
type input "teste.smark.com.br/Home/Home"
click at [509, 294] on div "Targeting Condition And" at bounding box center [657, 273] width 920 height 44
click at [1075, 18] on button "Save" at bounding box center [1090, 22] width 83 height 22
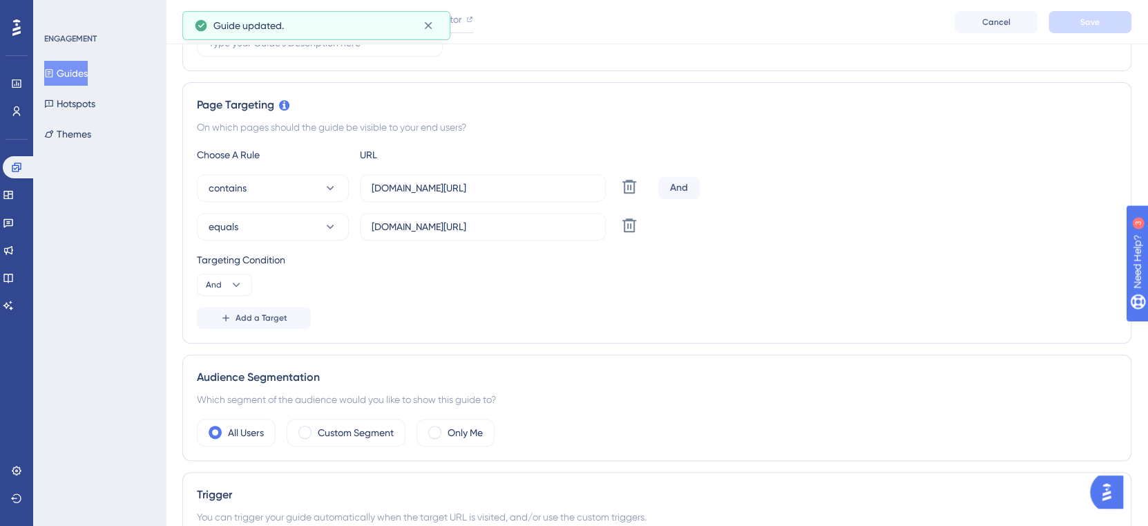
scroll to position [0, 0]
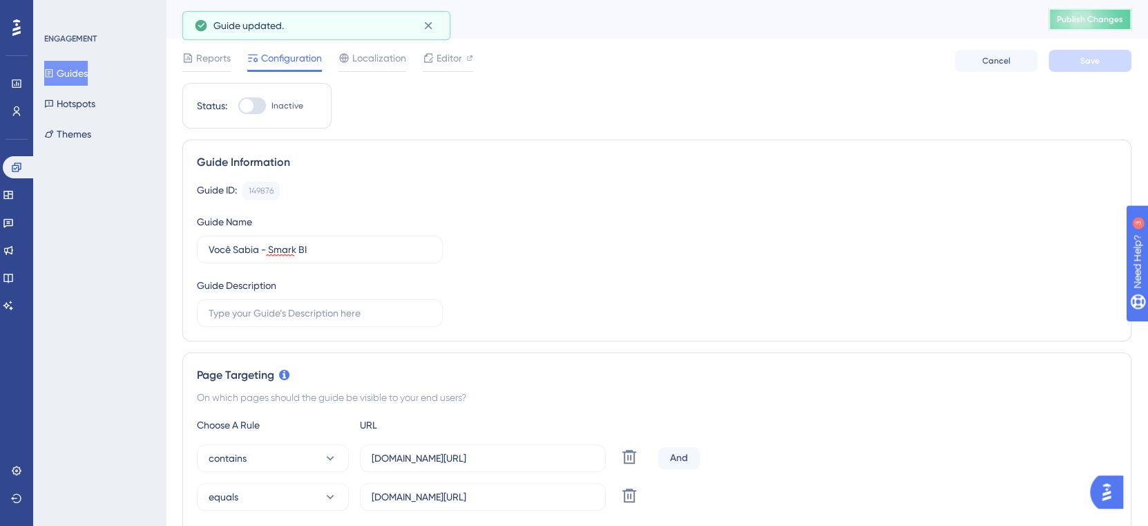
click at [1103, 26] on button "Publish Changes" at bounding box center [1090, 19] width 83 height 22
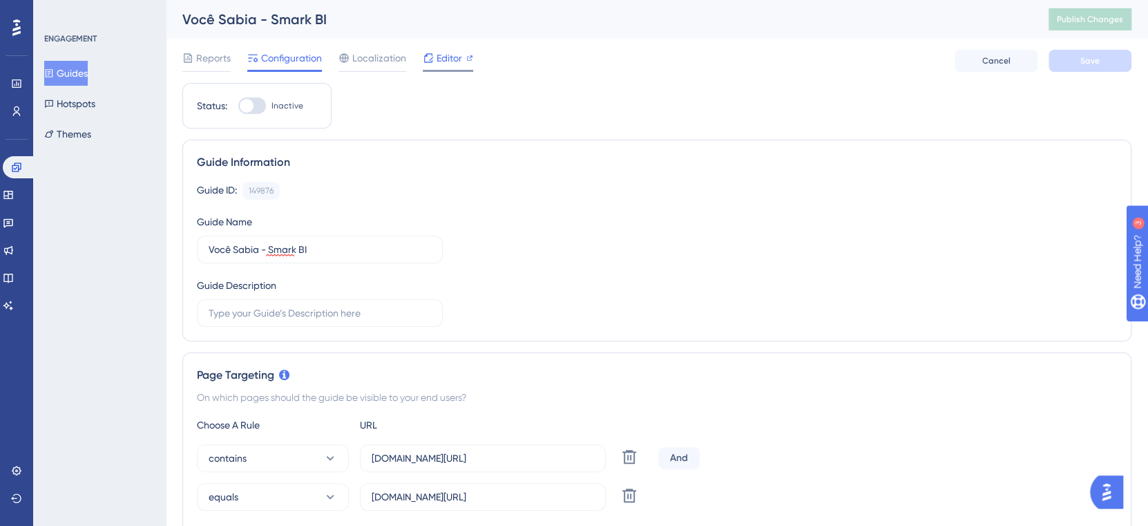
click at [450, 59] on span "Editor" at bounding box center [450, 58] width 26 height 17
click at [254, 111] on div at bounding box center [258, 106] width 14 height 14
click at [238, 106] on input "Active" at bounding box center [238, 106] width 1 height 1
checkbox input "false"
click at [1112, 66] on button "Save" at bounding box center [1090, 61] width 83 height 22
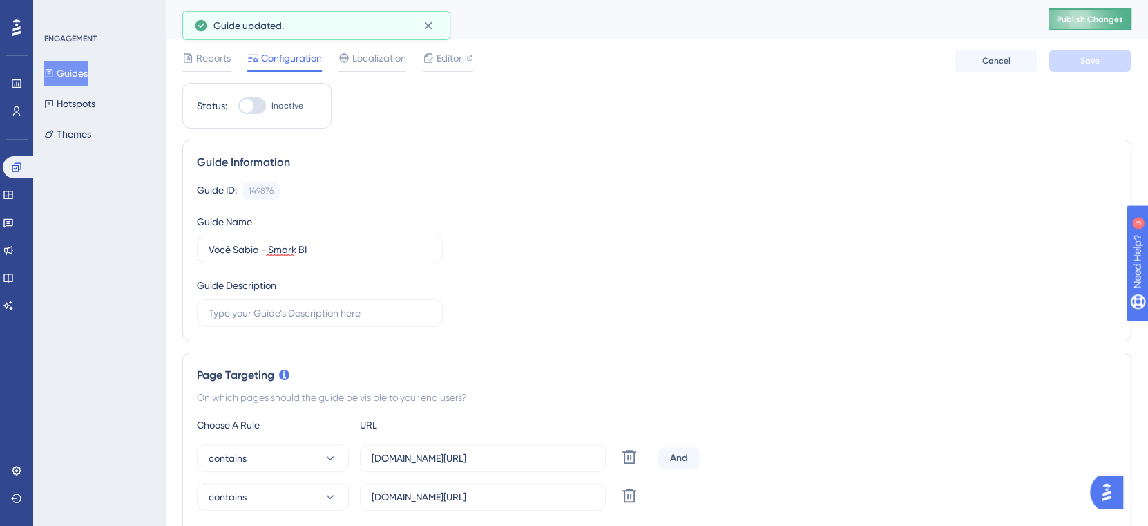
click at [1108, 19] on span "Publish Changes" at bounding box center [1090, 19] width 66 height 11
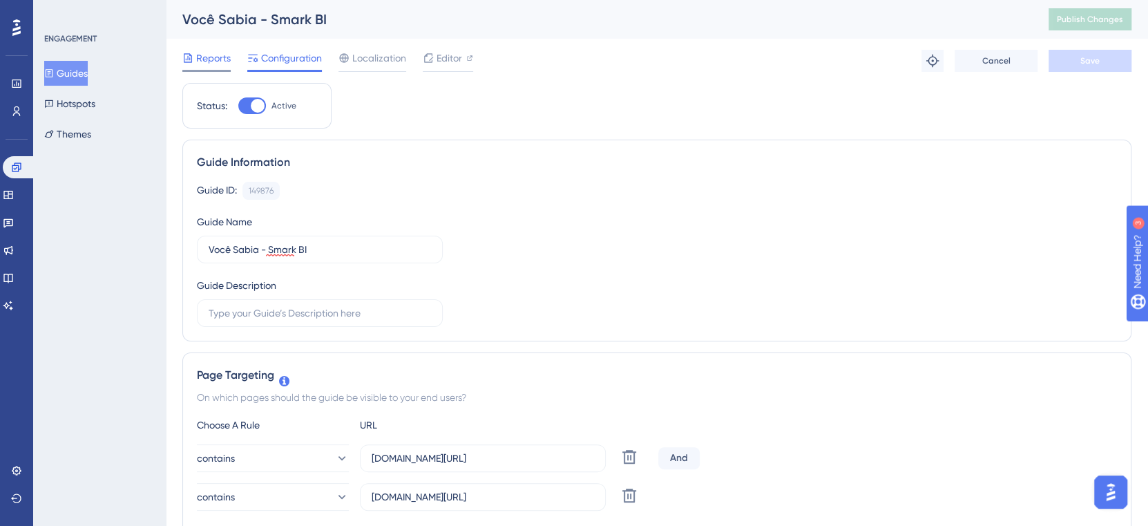
click at [209, 50] on span "Reports" at bounding box center [213, 58] width 35 height 17
